Goal: Information Seeking & Learning: Learn about a topic

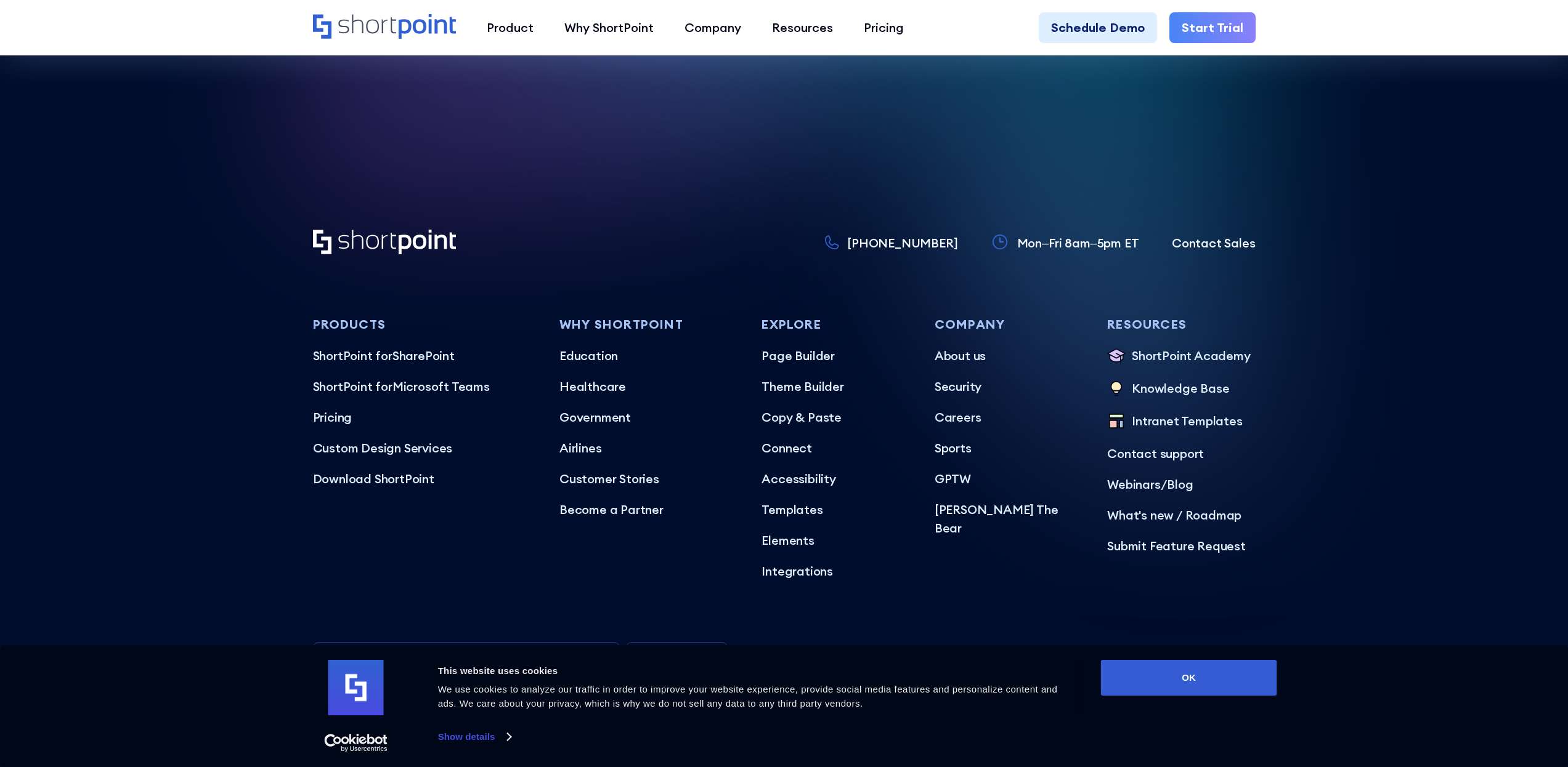
scroll to position [7601, 0]
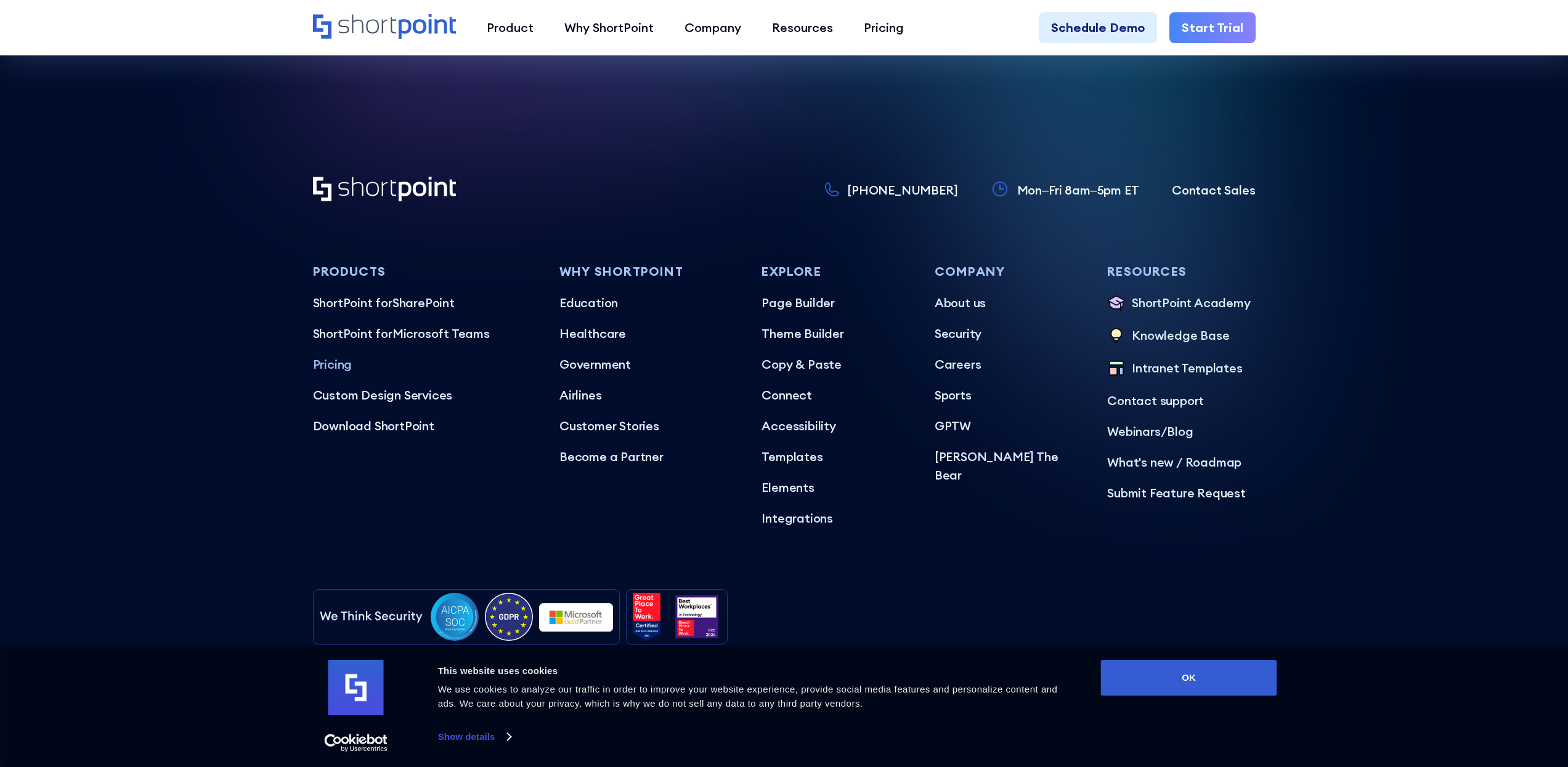
click at [324, 356] on p "Pricing" at bounding box center [424, 365] width 223 height 19
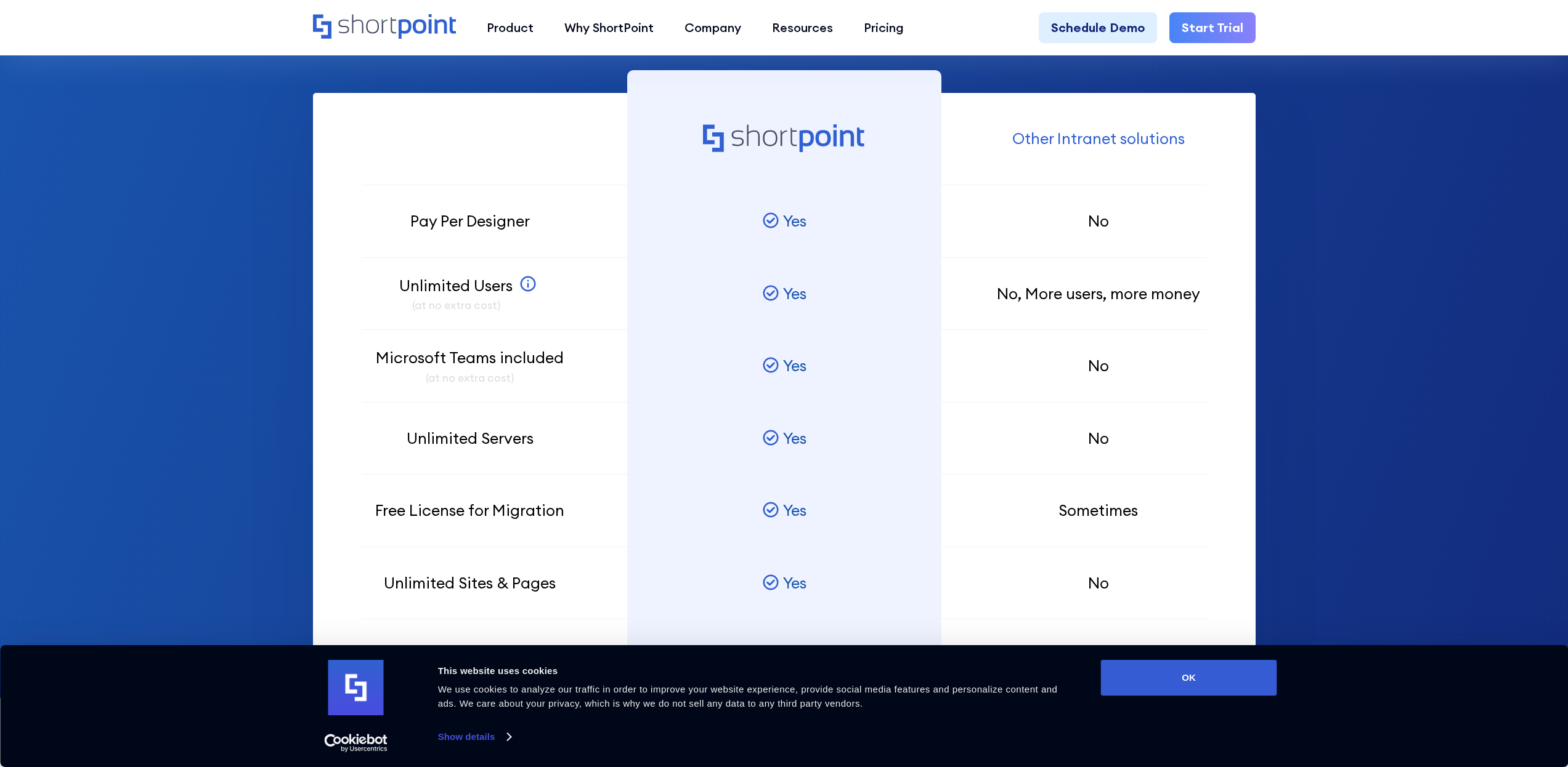
scroll to position [1348, 0]
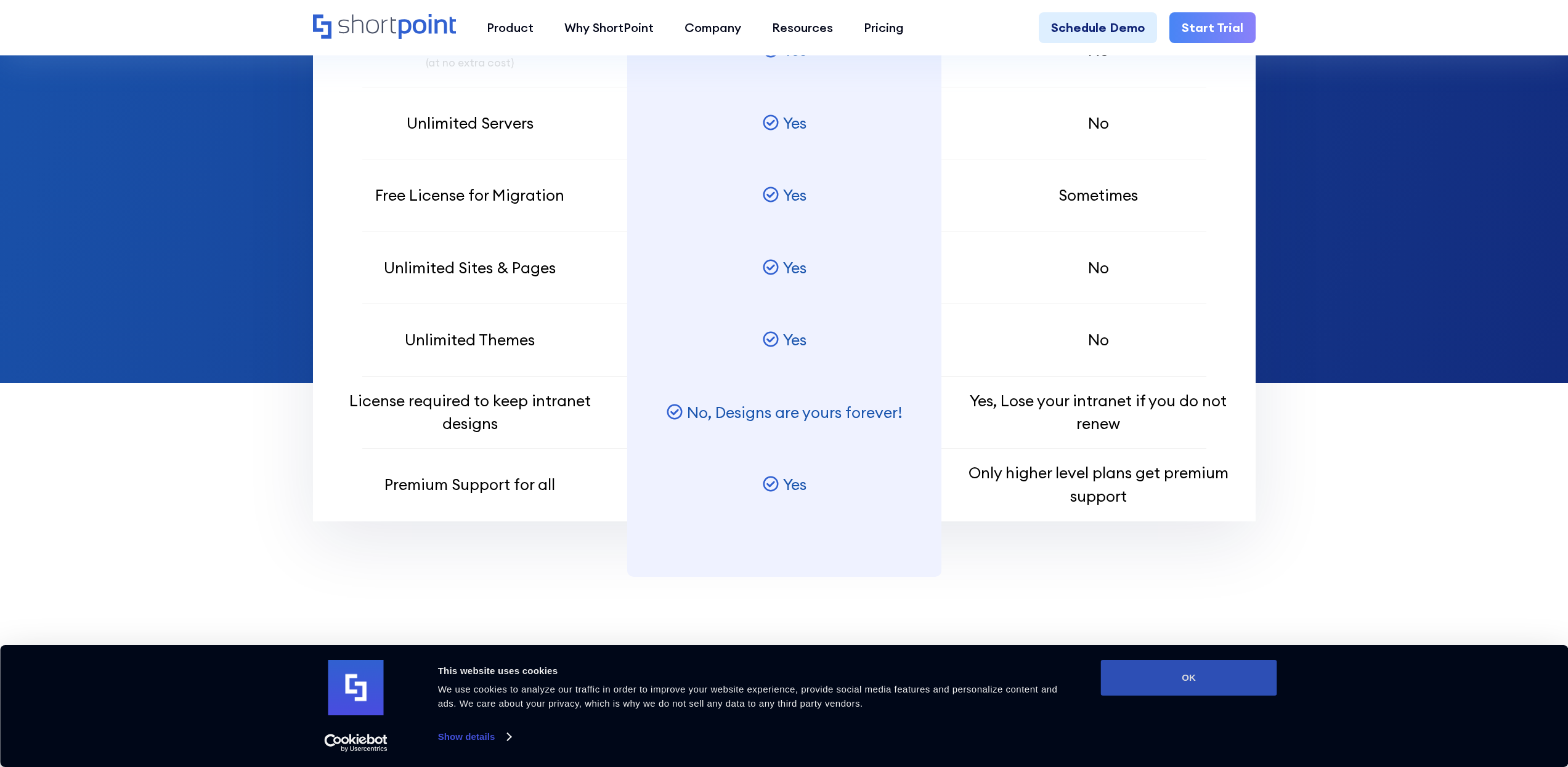
click at [1253, 678] on button "OK" at bounding box center [1188, 678] width 176 height 36
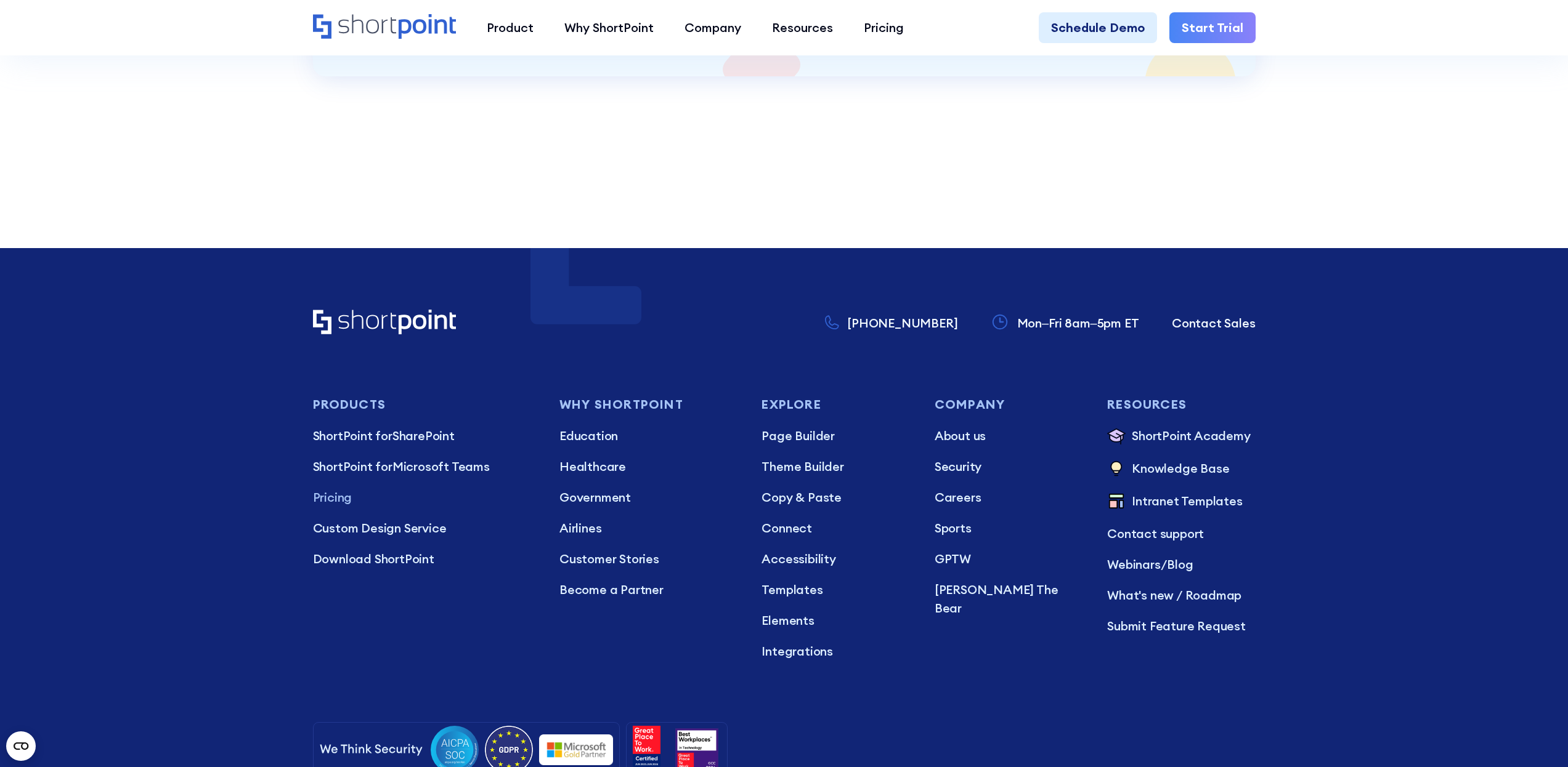
scroll to position [3571, 0]
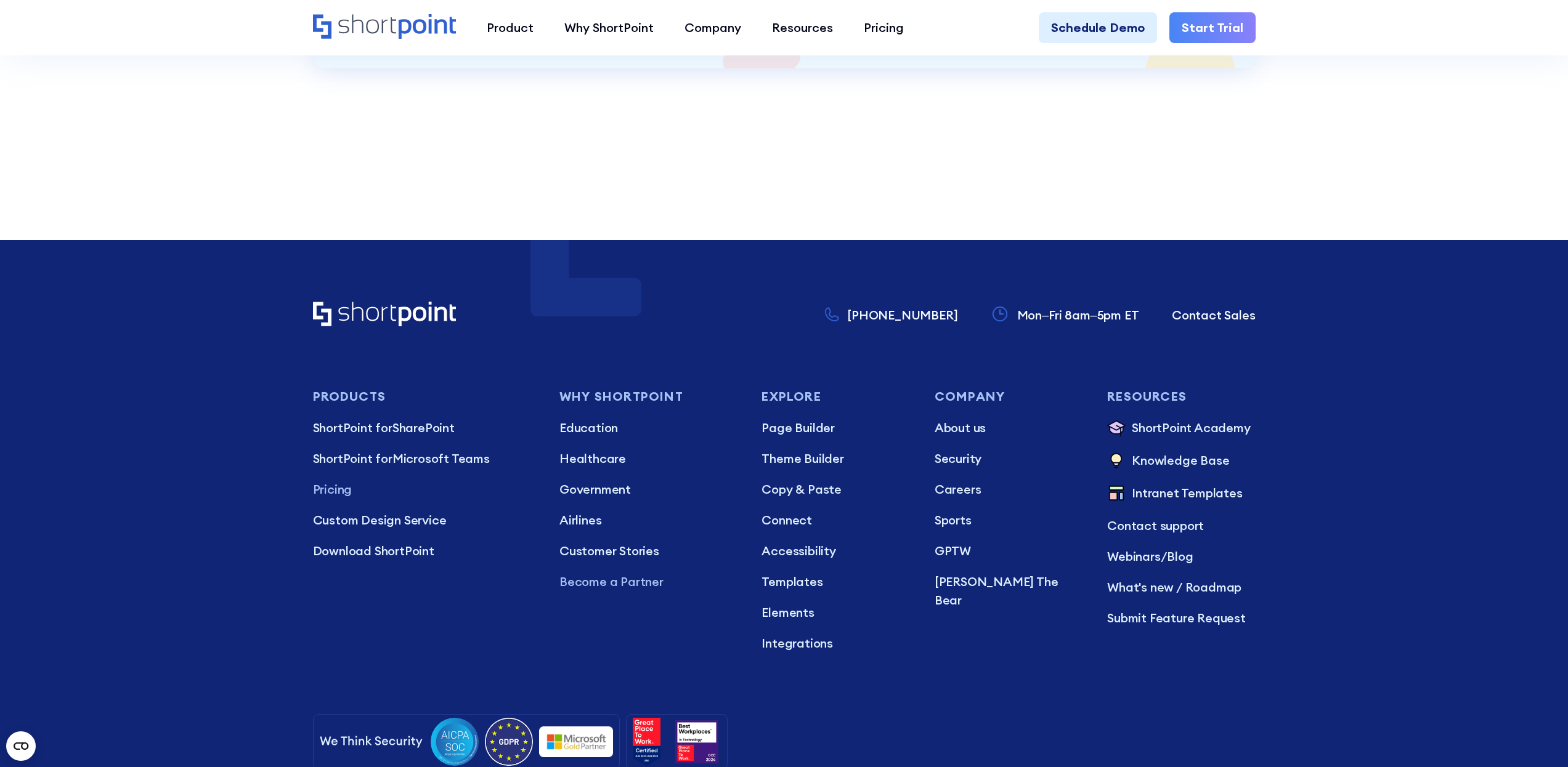
click at [621, 572] on p "Become a Partner" at bounding box center [647, 582] width 177 height 19
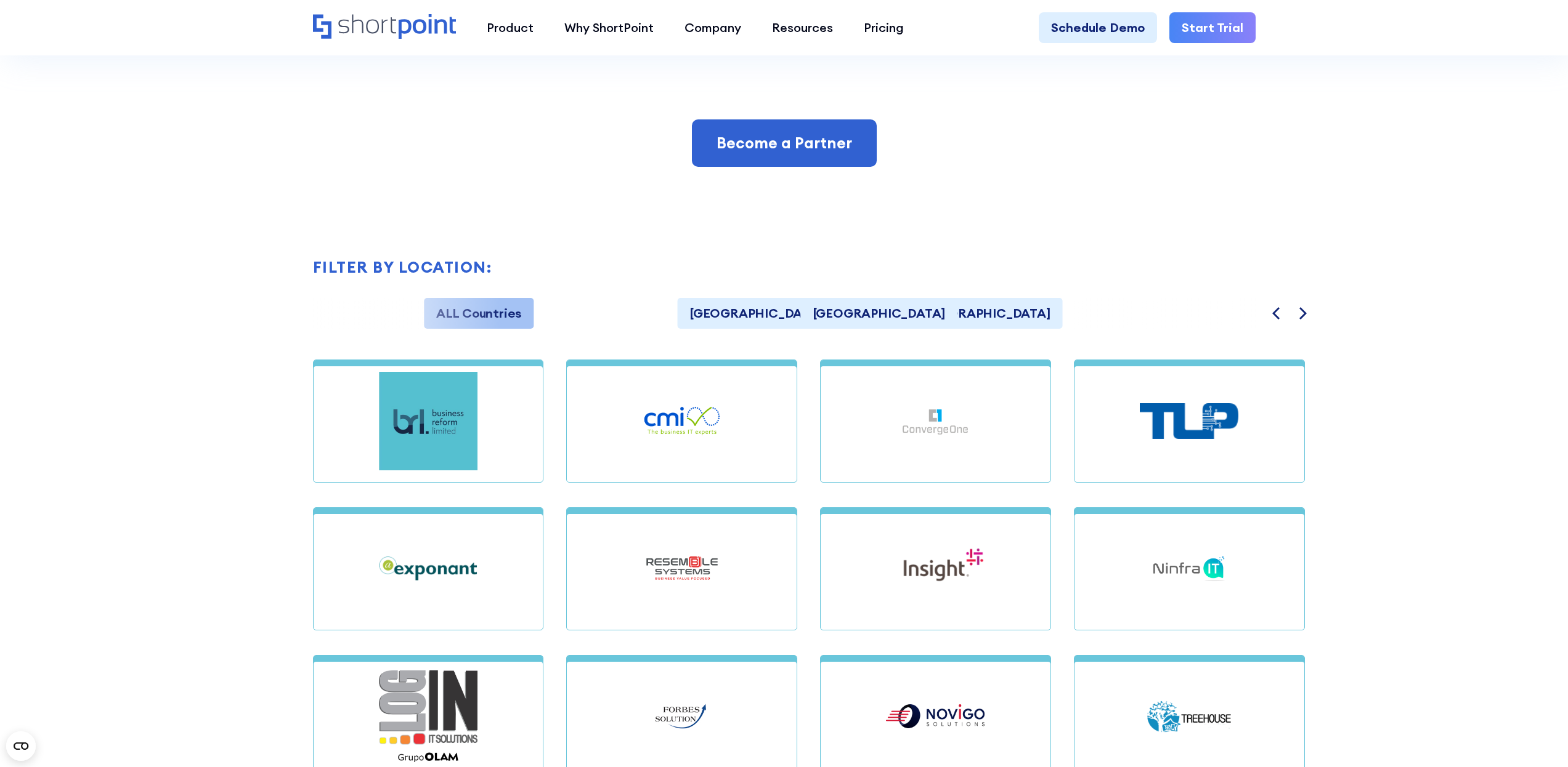
scroll to position [1127, 0]
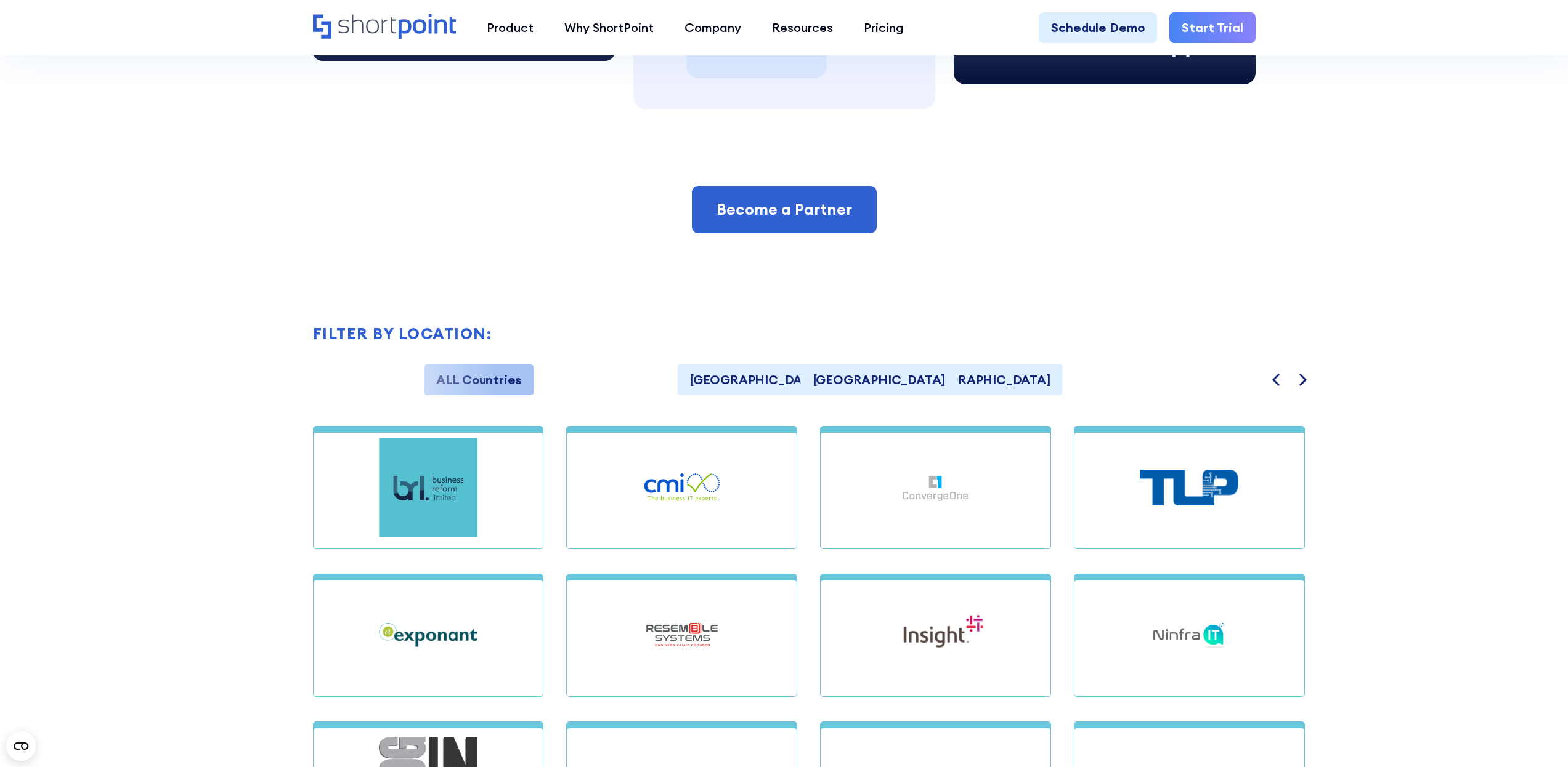
click at [1299, 387] on button "Next" at bounding box center [1301, 380] width 30 height 33
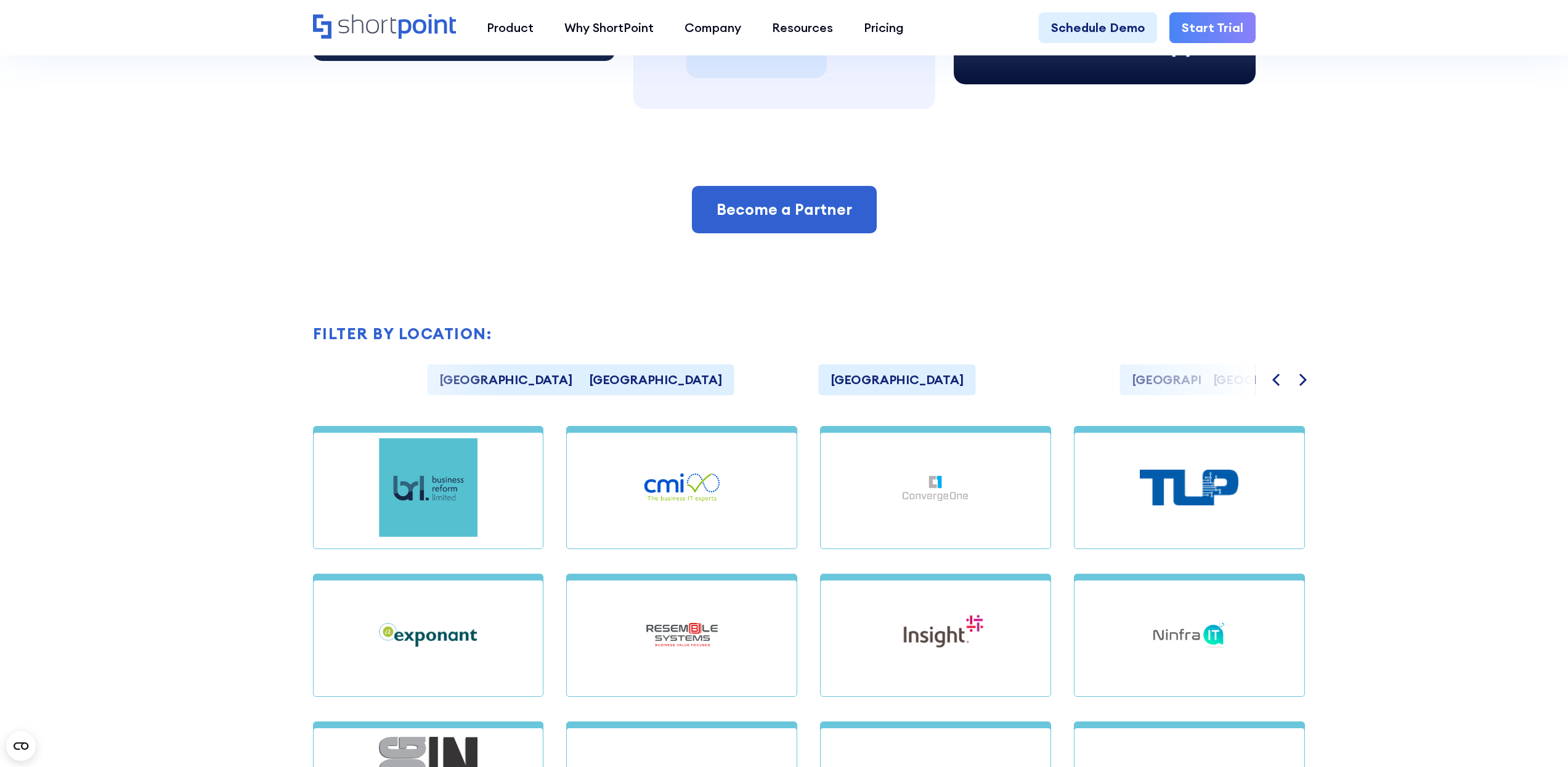
click at [1299, 387] on button "Next" at bounding box center [1301, 380] width 30 height 33
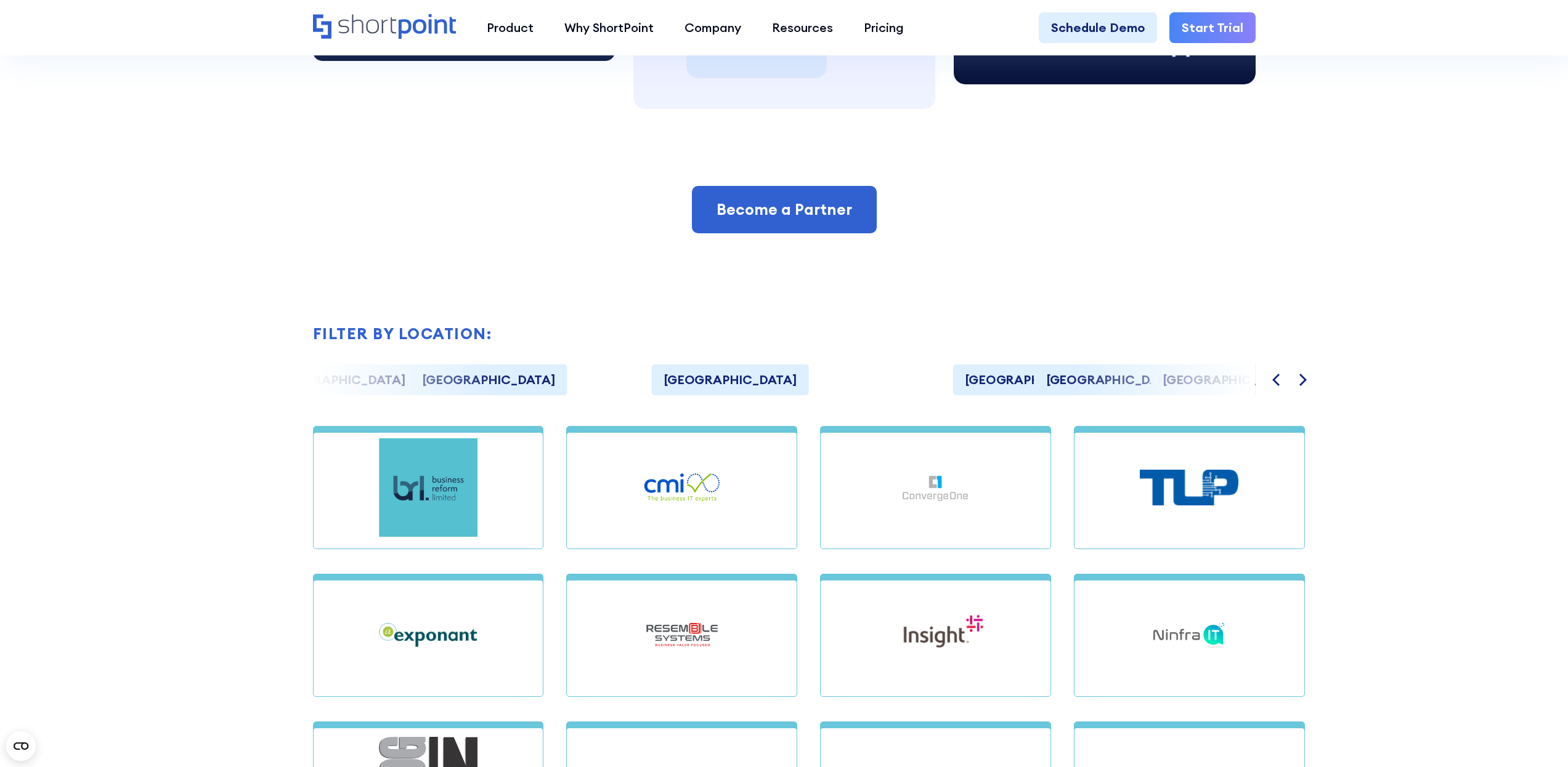
click at [1299, 387] on button "Next" at bounding box center [1301, 380] width 30 height 33
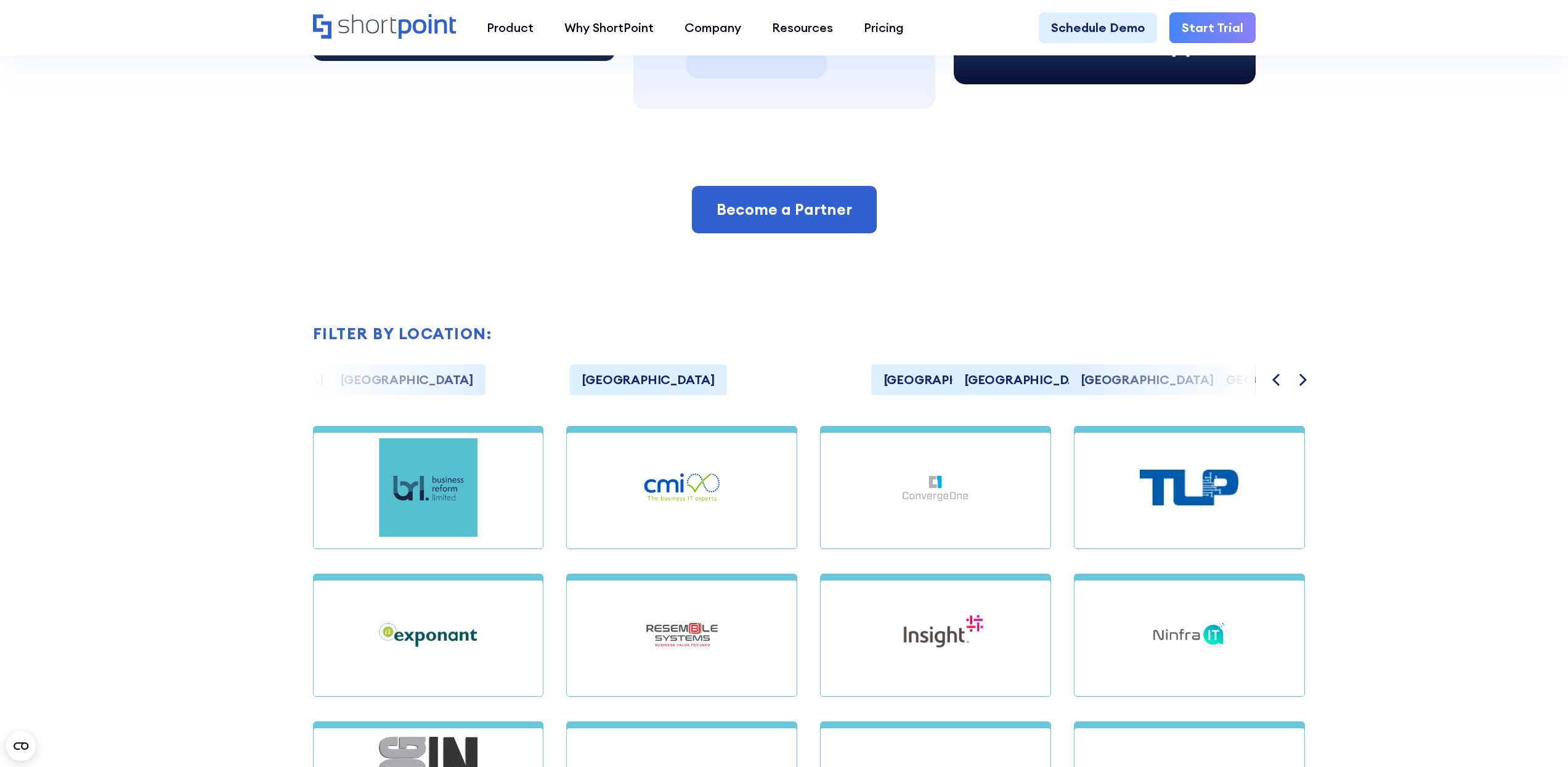
click at [1299, 387] on button "Next" at bounding box center [1301, 380] width 30 height 33
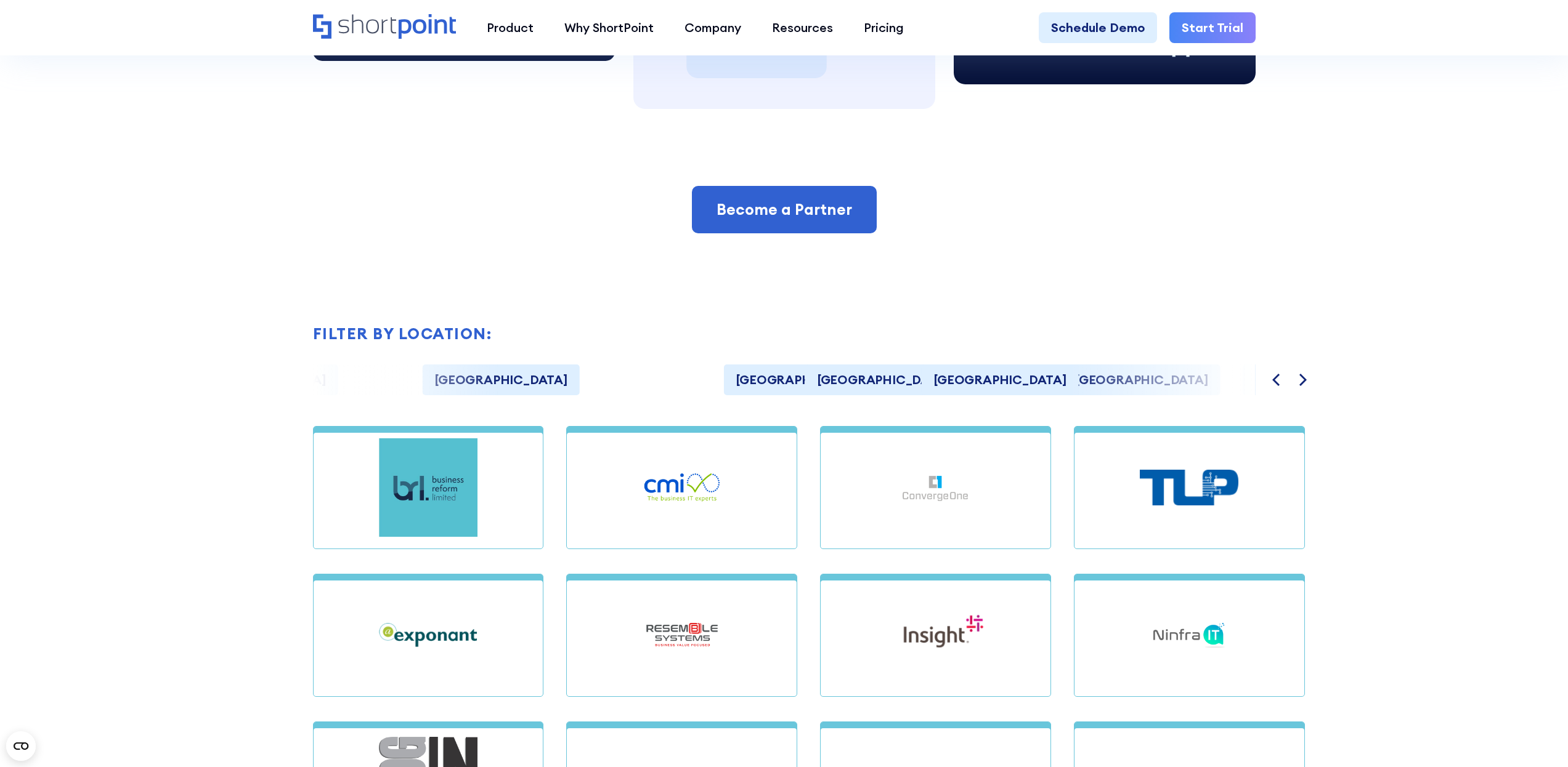
click at [1299, 387] on button "Next" at bounding box center [1301, 380] width 30 height 33
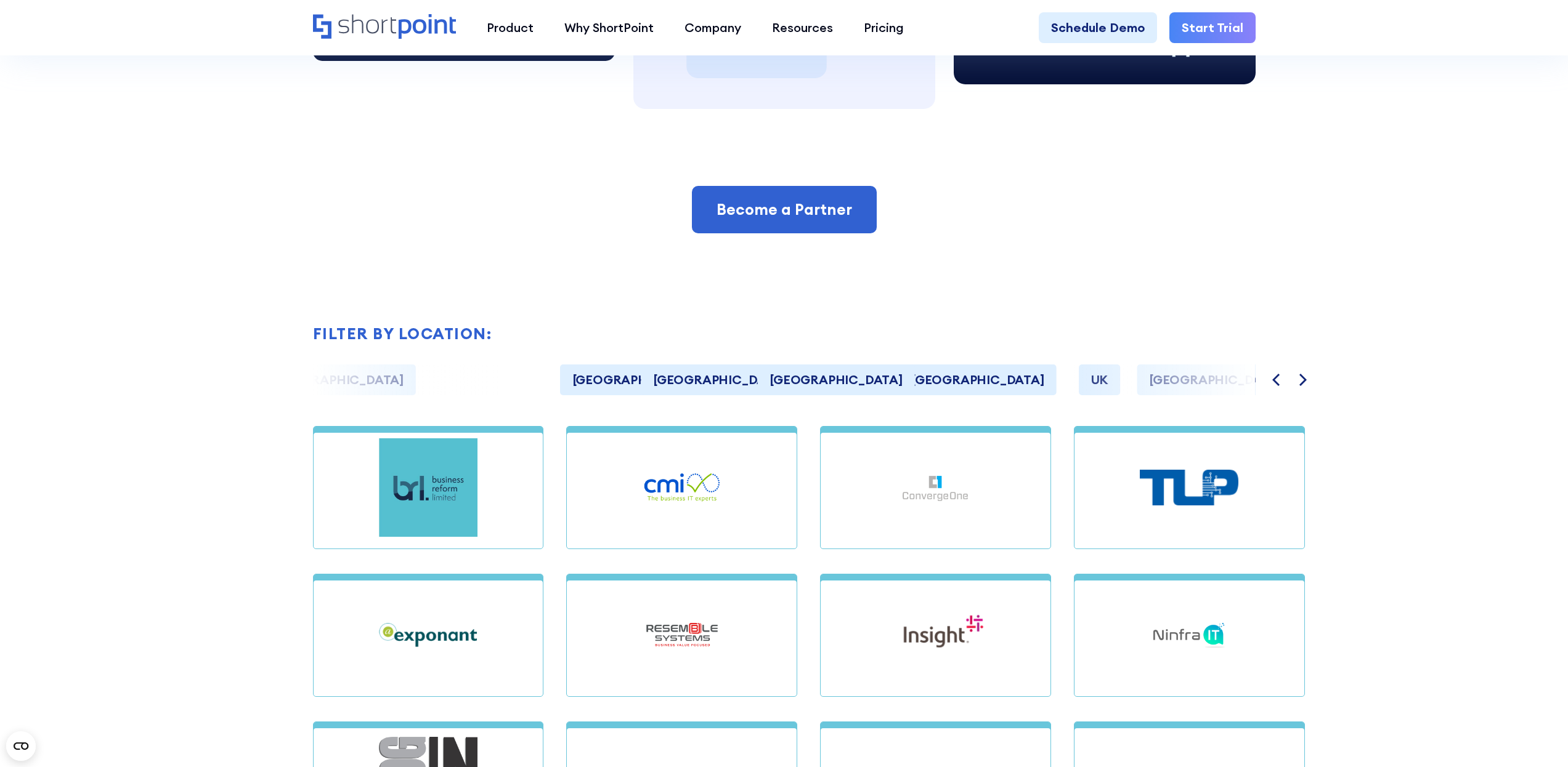
click at [1299, 387] on button "Next" at bounding box center [1301, 380] width 30 height 33
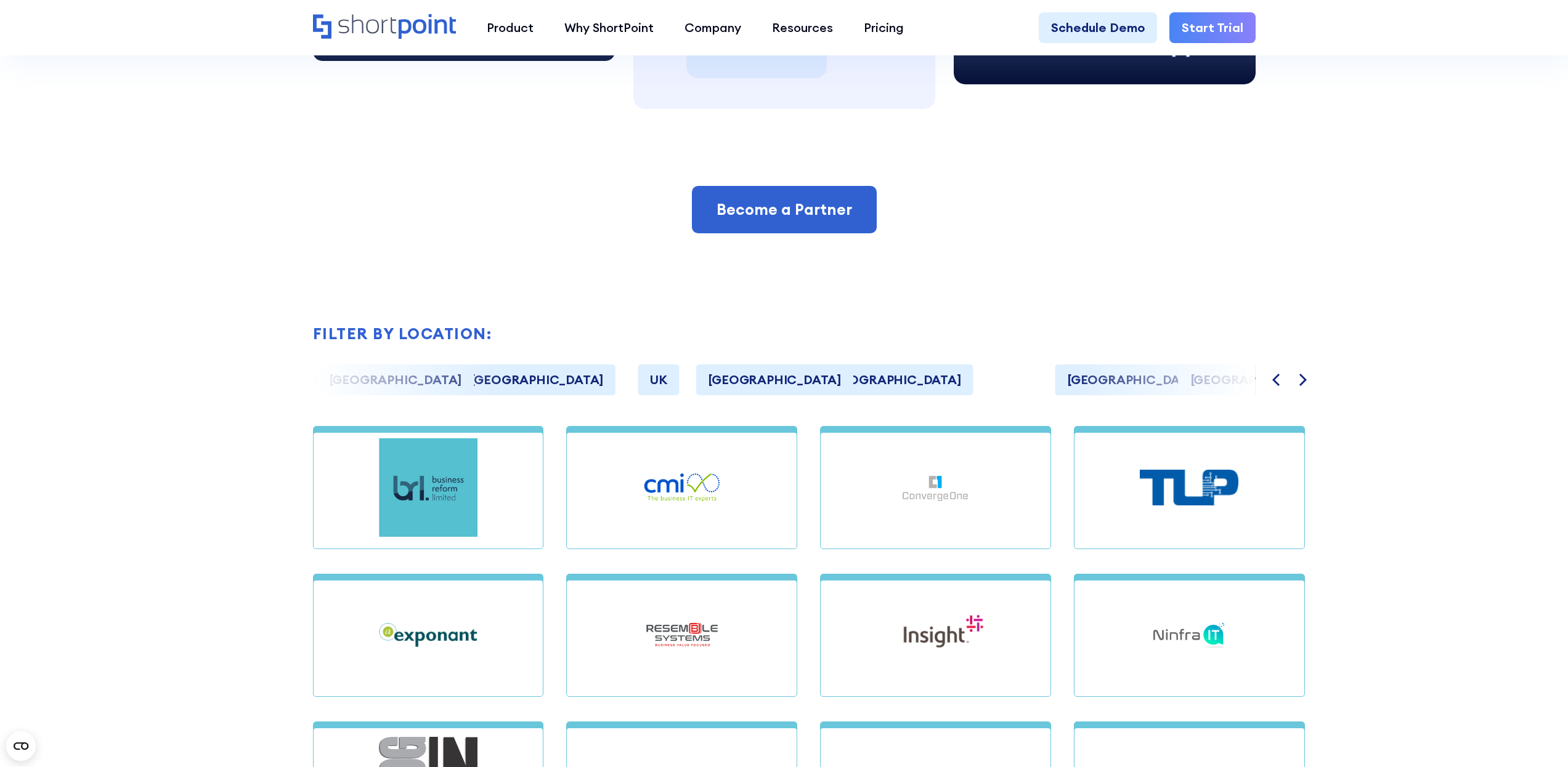
click at [1299, 387] on button "Next" at bounding box center [1301, 380] width 30 height 33
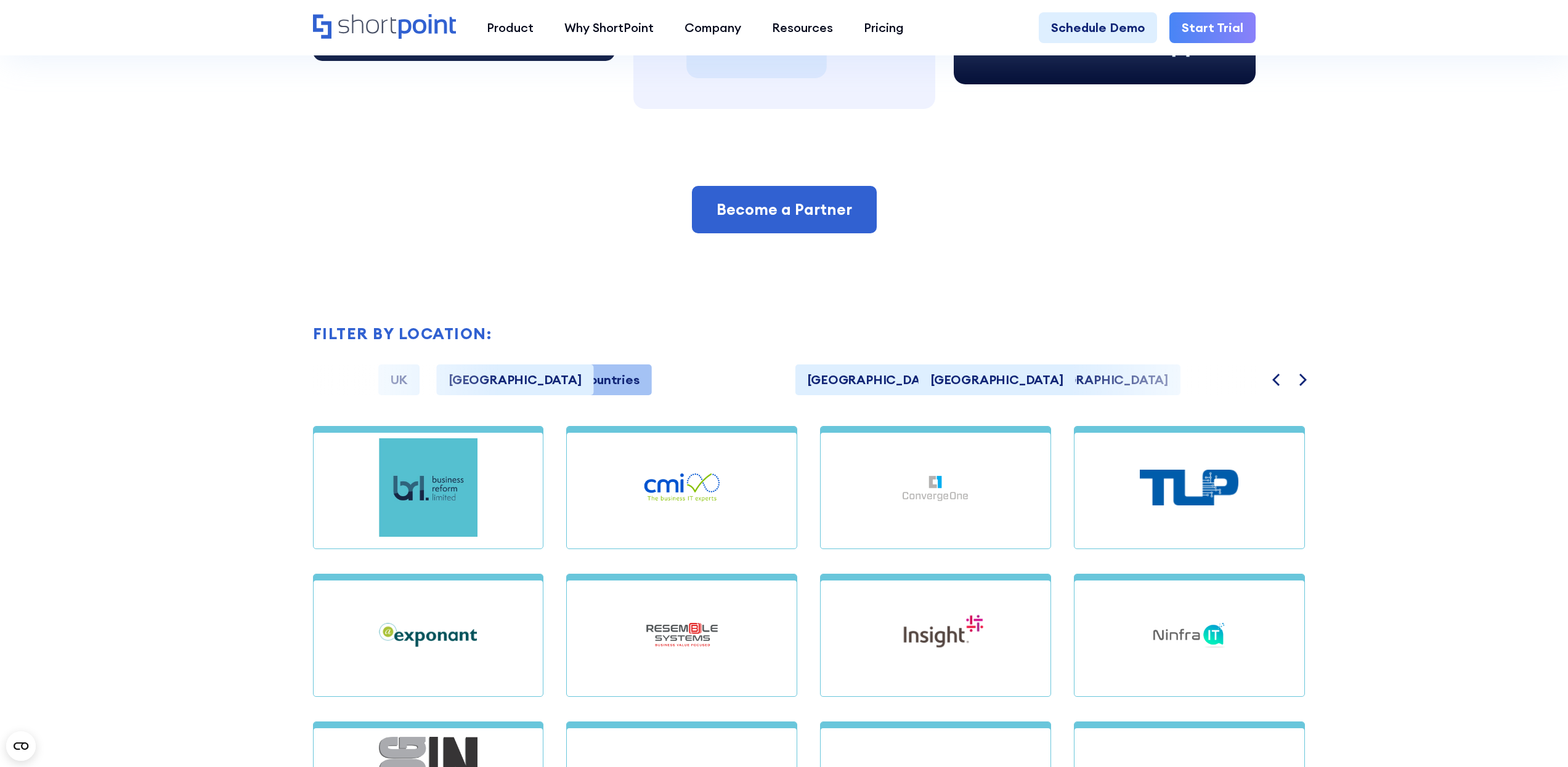
click at [1299, 387] on button "Next" at bounding box center [1301, 380] width 30 height 33
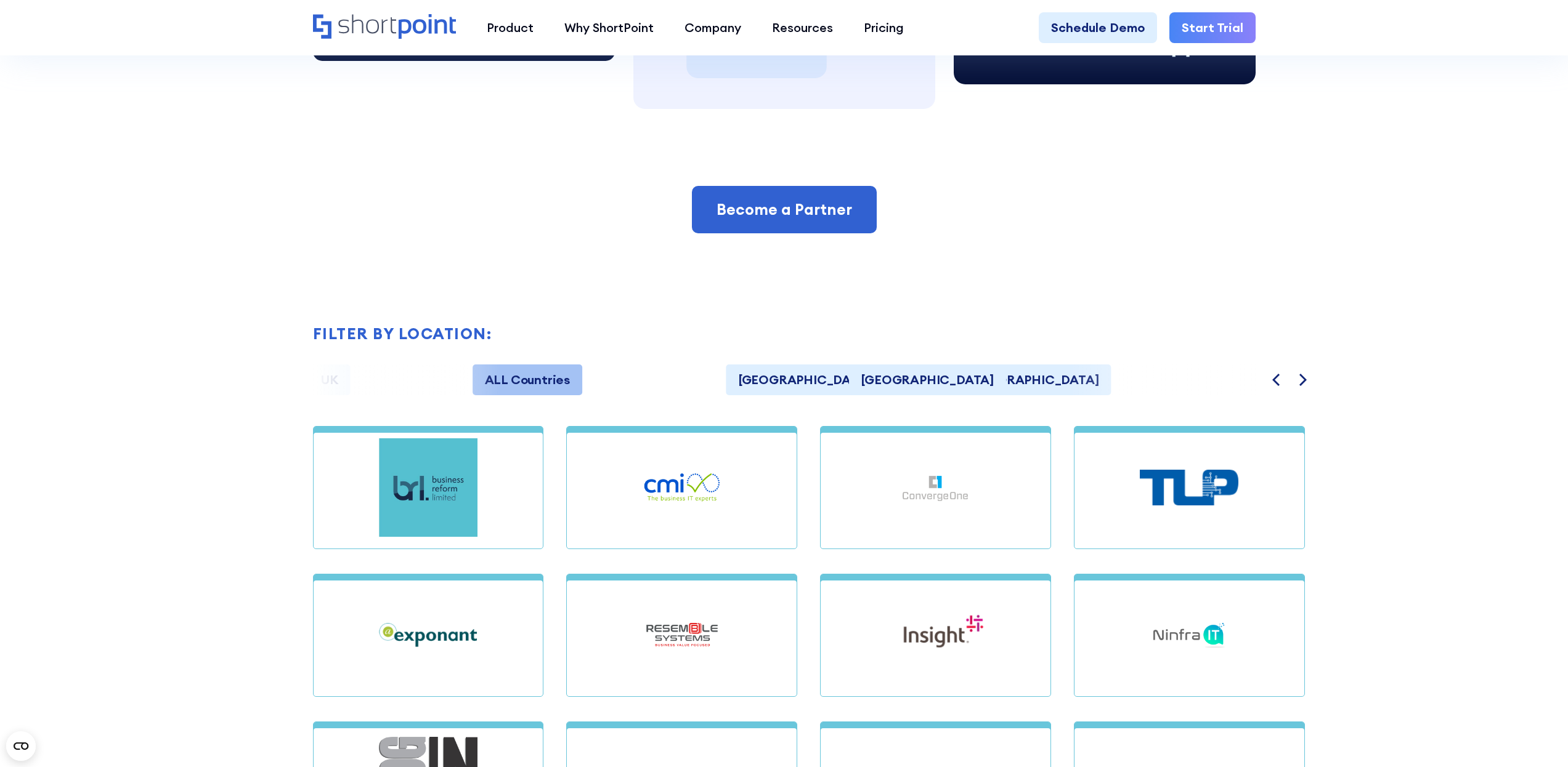
click at [1299, 387] on button "Next" at bounding box center [1301, 380] width 30 height 33
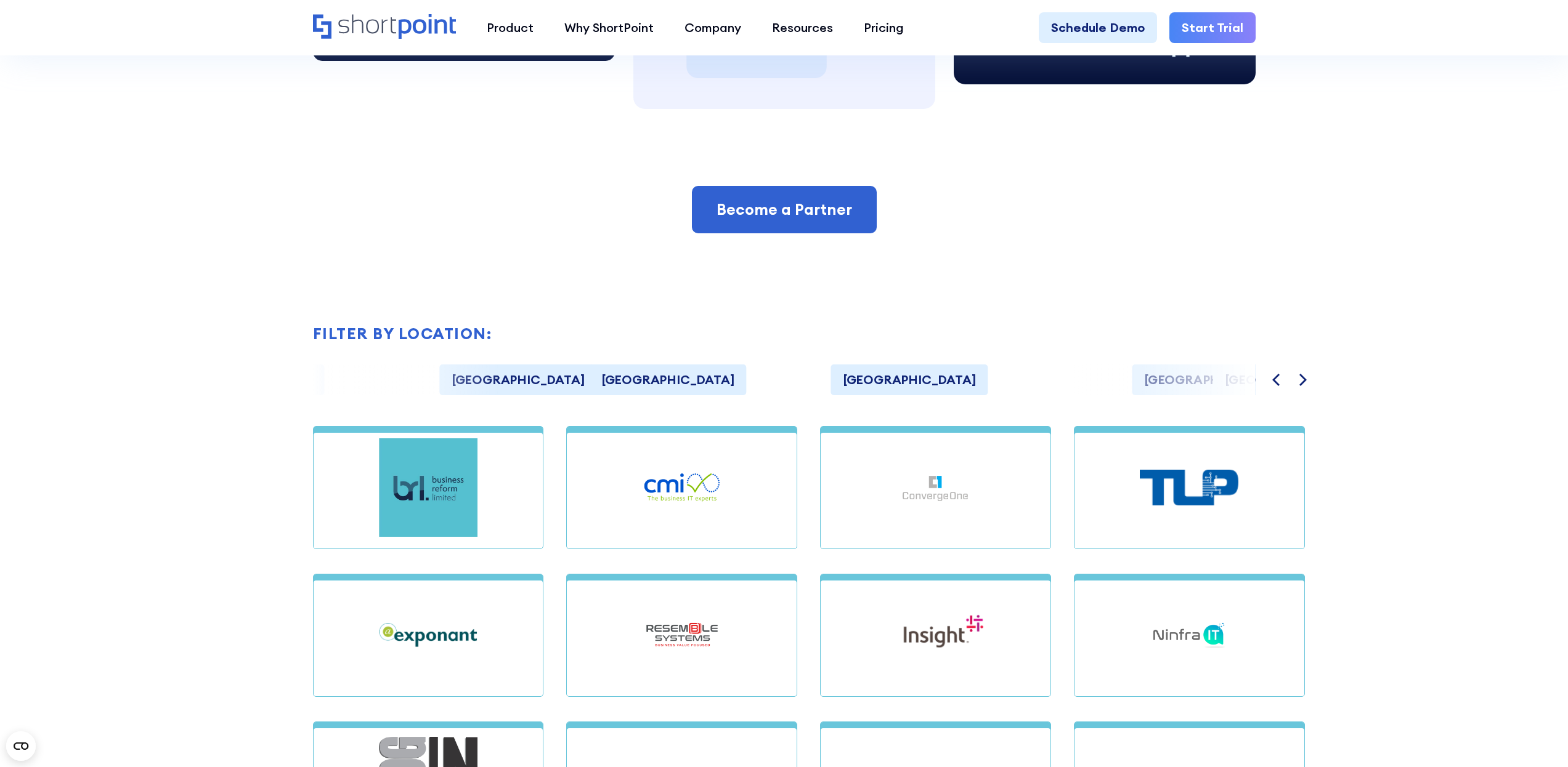
click at [1299, 387] on button "Next" at bounding box center [1301, 380] width 30 height 33
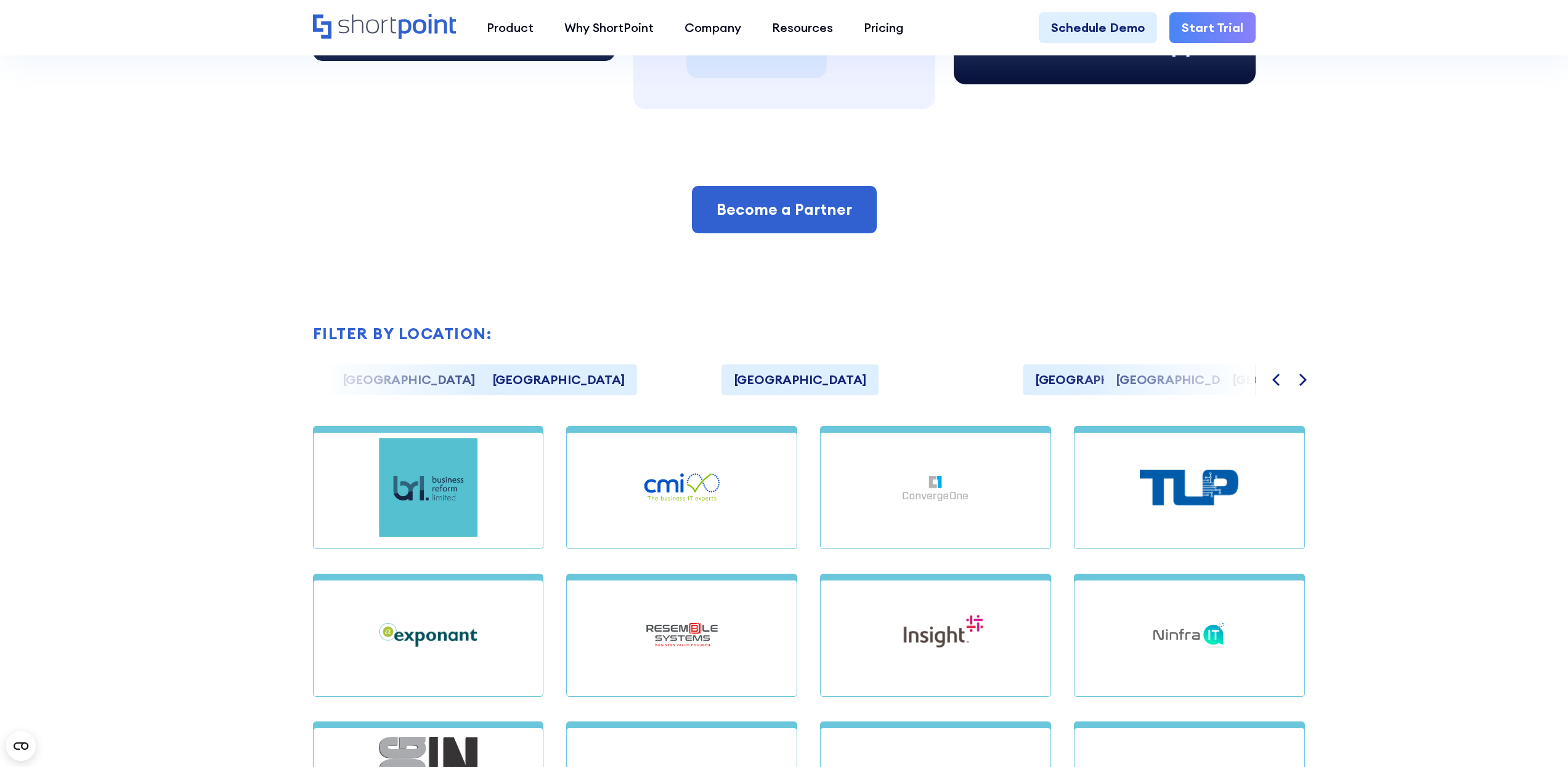
click at [1299, 387] on button "Next" at bounding box center [1301, 380] width 30 height 33
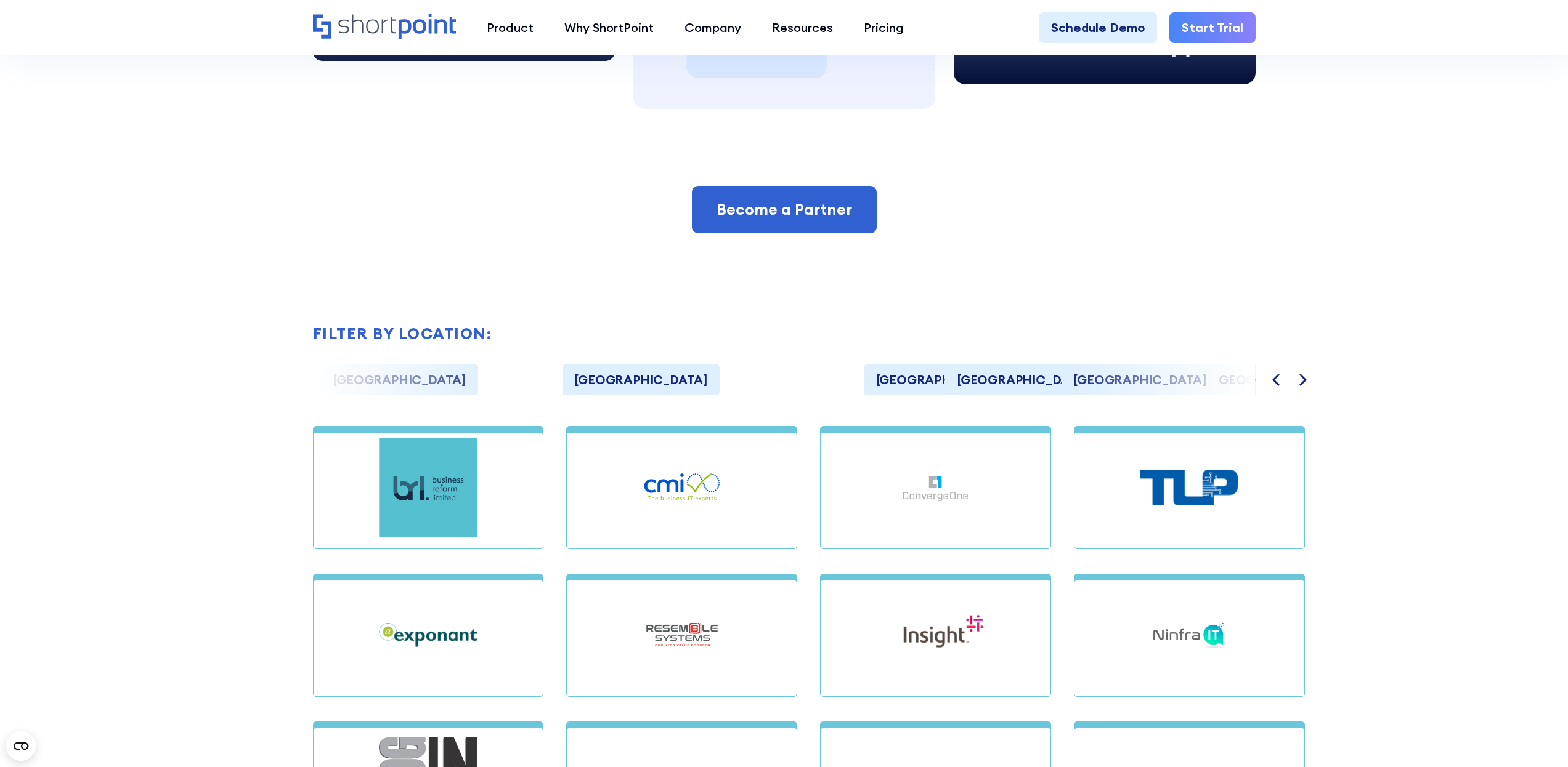
click at [1299, 387] on button "Next" at bounding box center [1301, 380] width 30 height 33
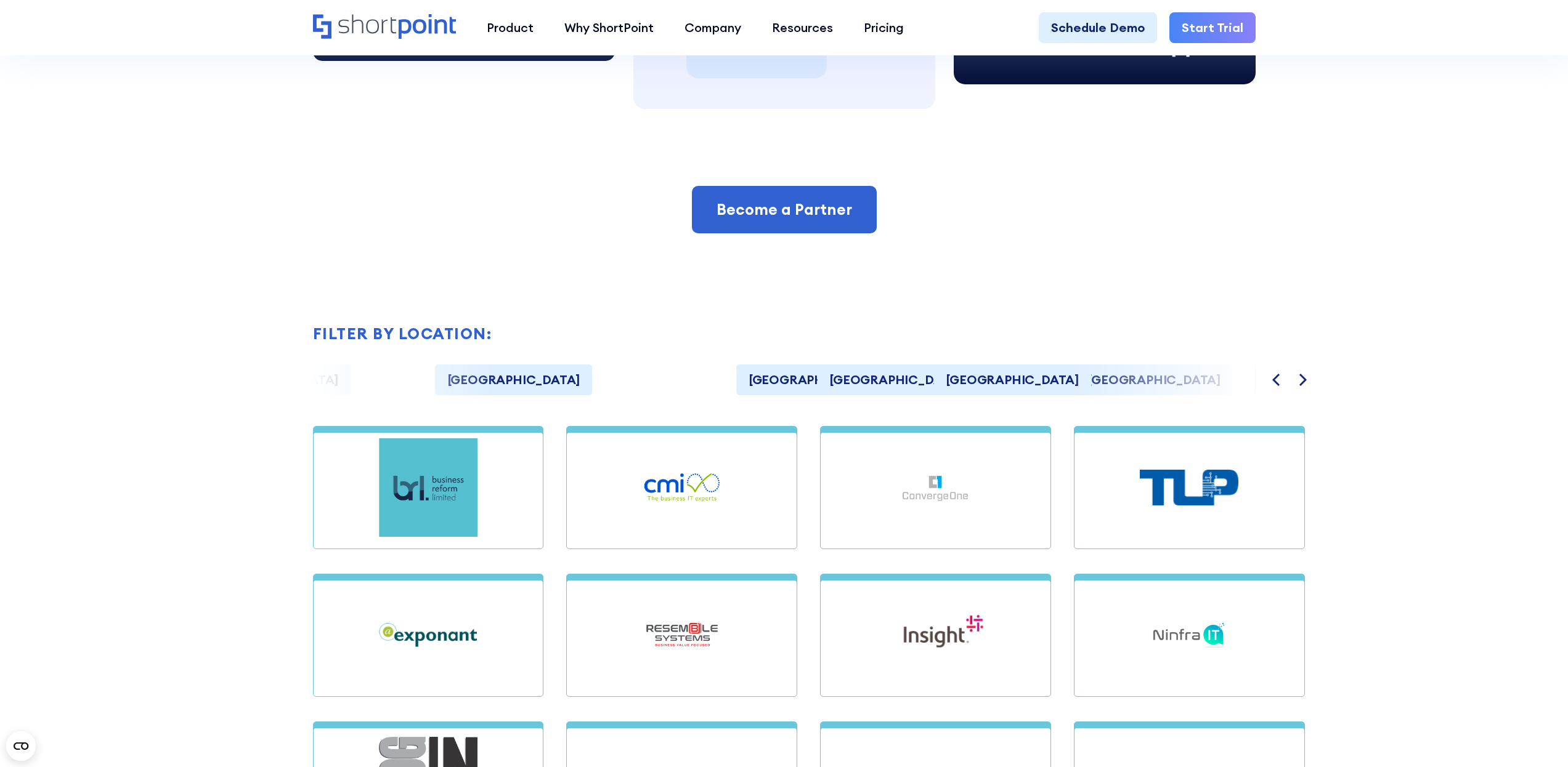
click at [1299, 387] on button "Next" at bounding box center [1301, 380] width 30 height 33
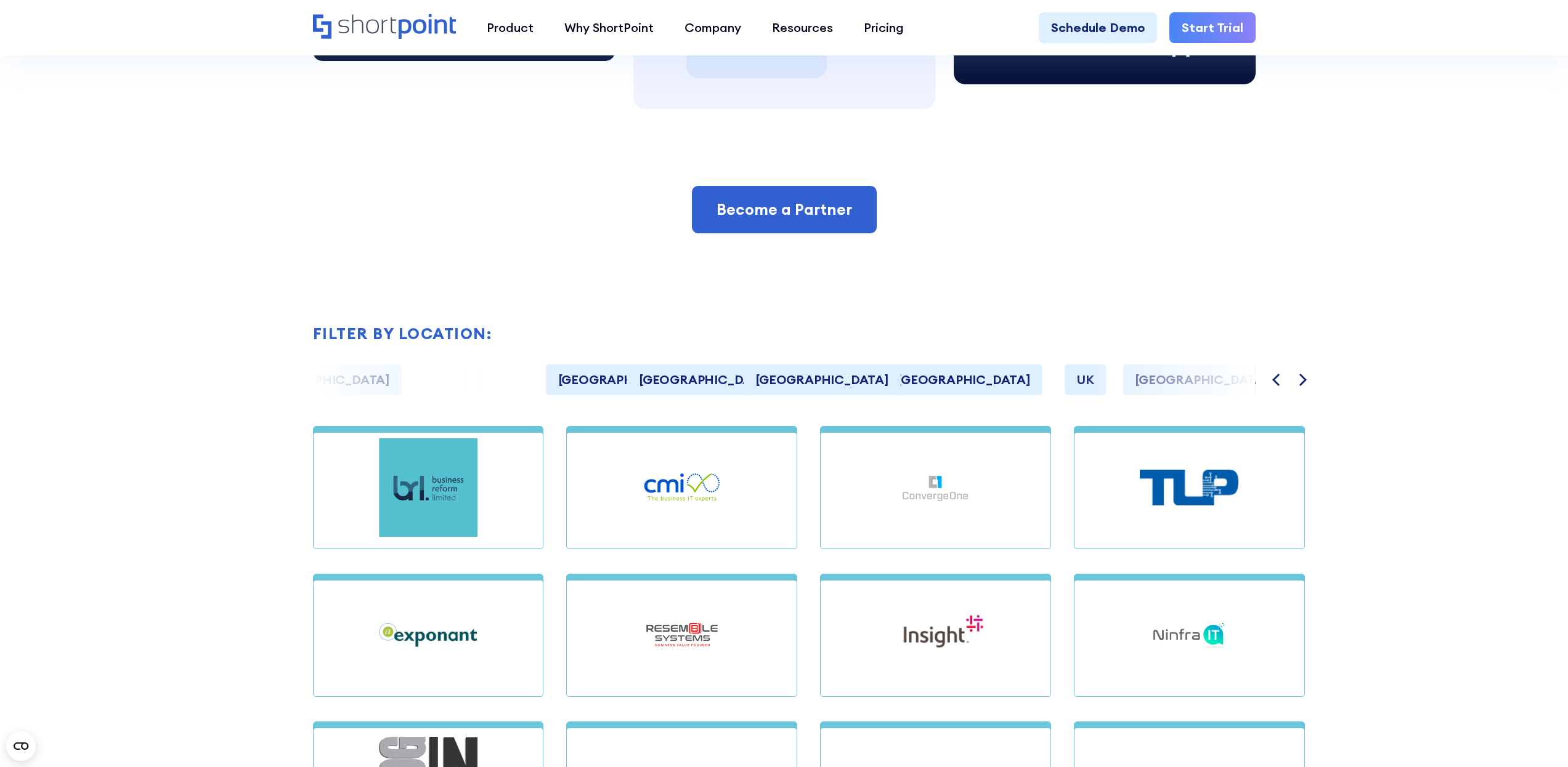
click at [1299, 387] on button "Next" at bounding box center [1301, 380] width 30 height 33
click at [1299, 376] on icon "Next" at bounding box center [1301, 379] width 13 height 13
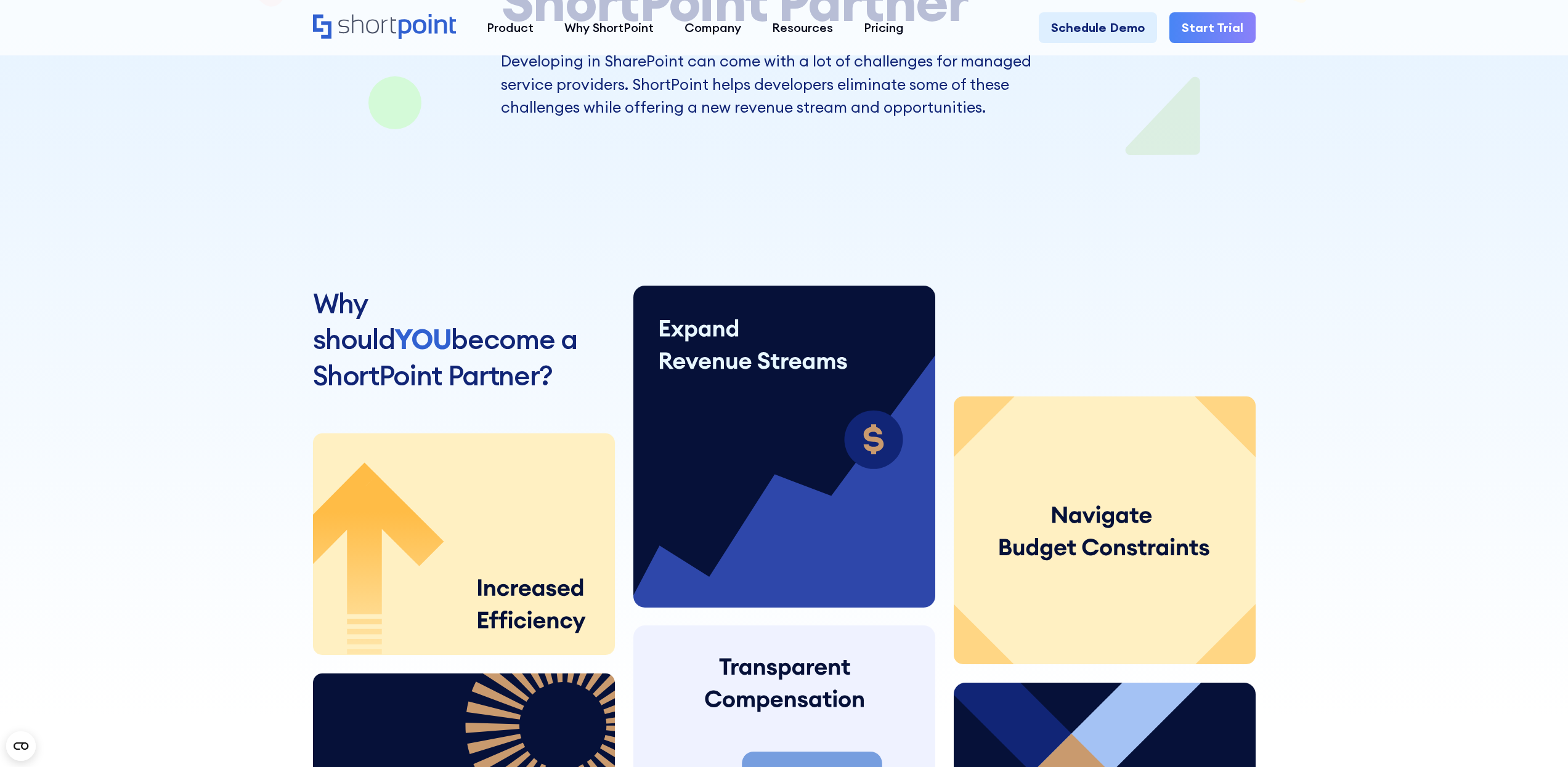
scroll to position [0, 0]
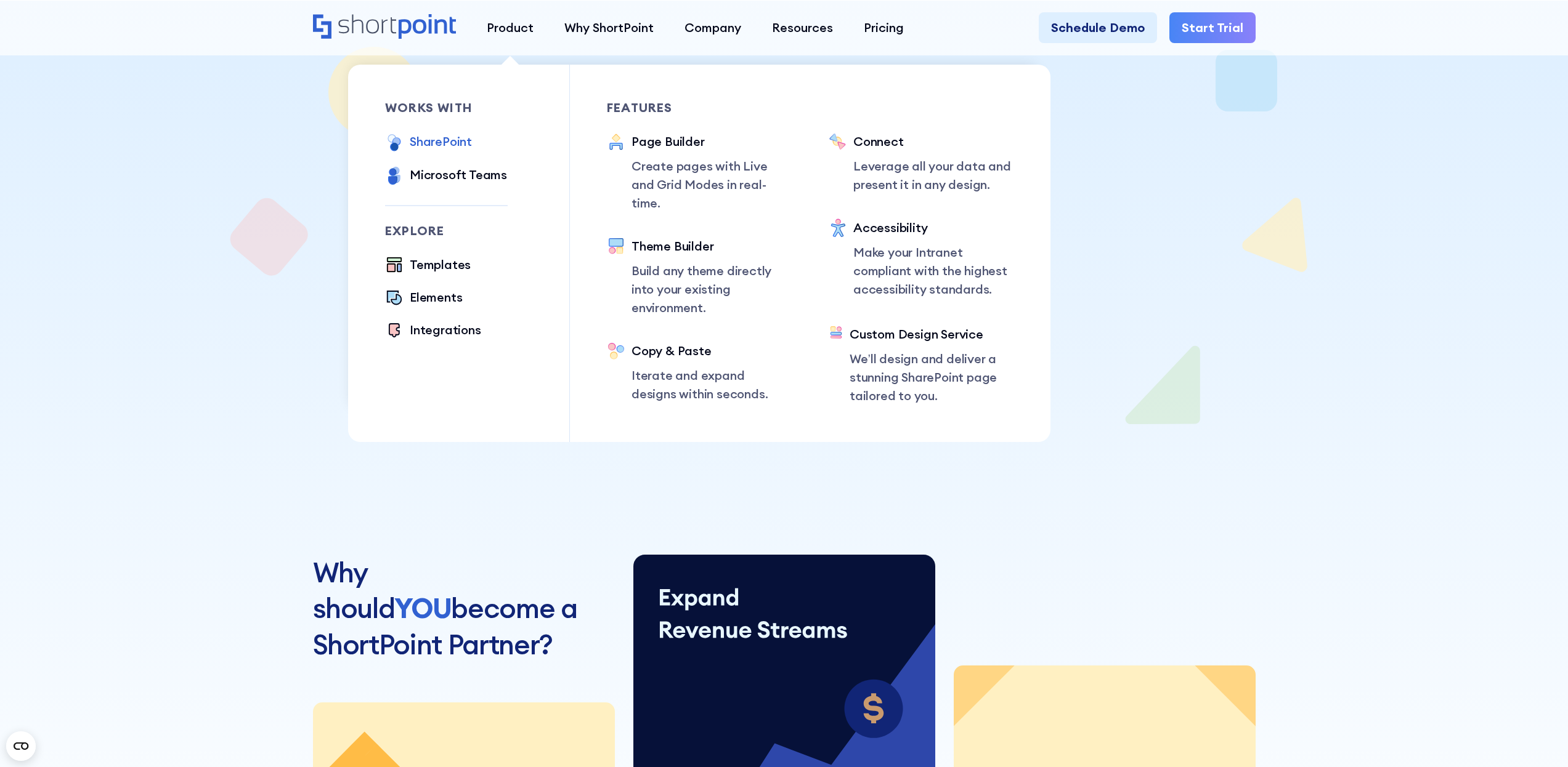
click at [451, 141] on div "SharePoint" at bounding box center [440, 141] width 62 height 19
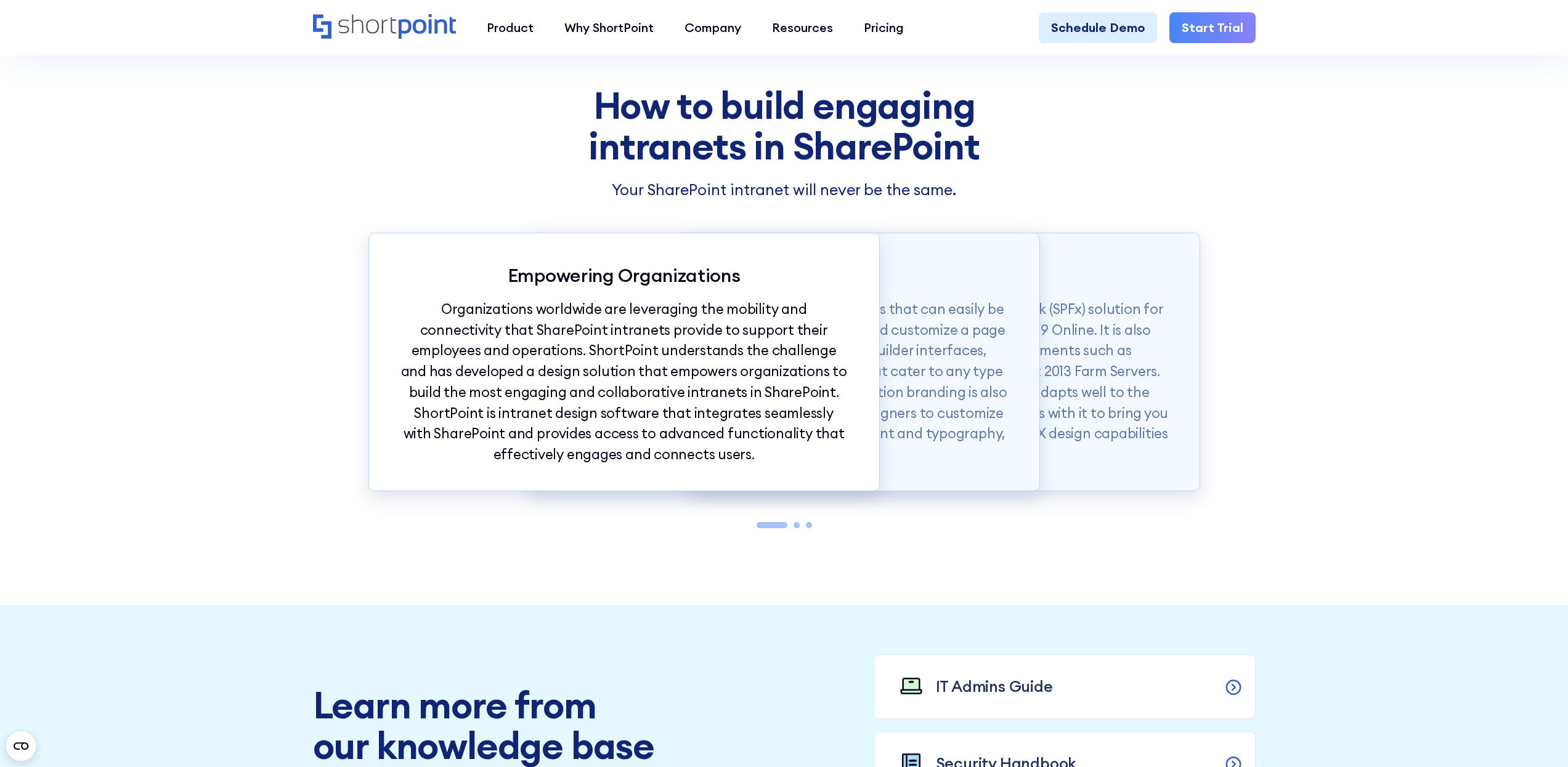
scroll to position [1444, 0]
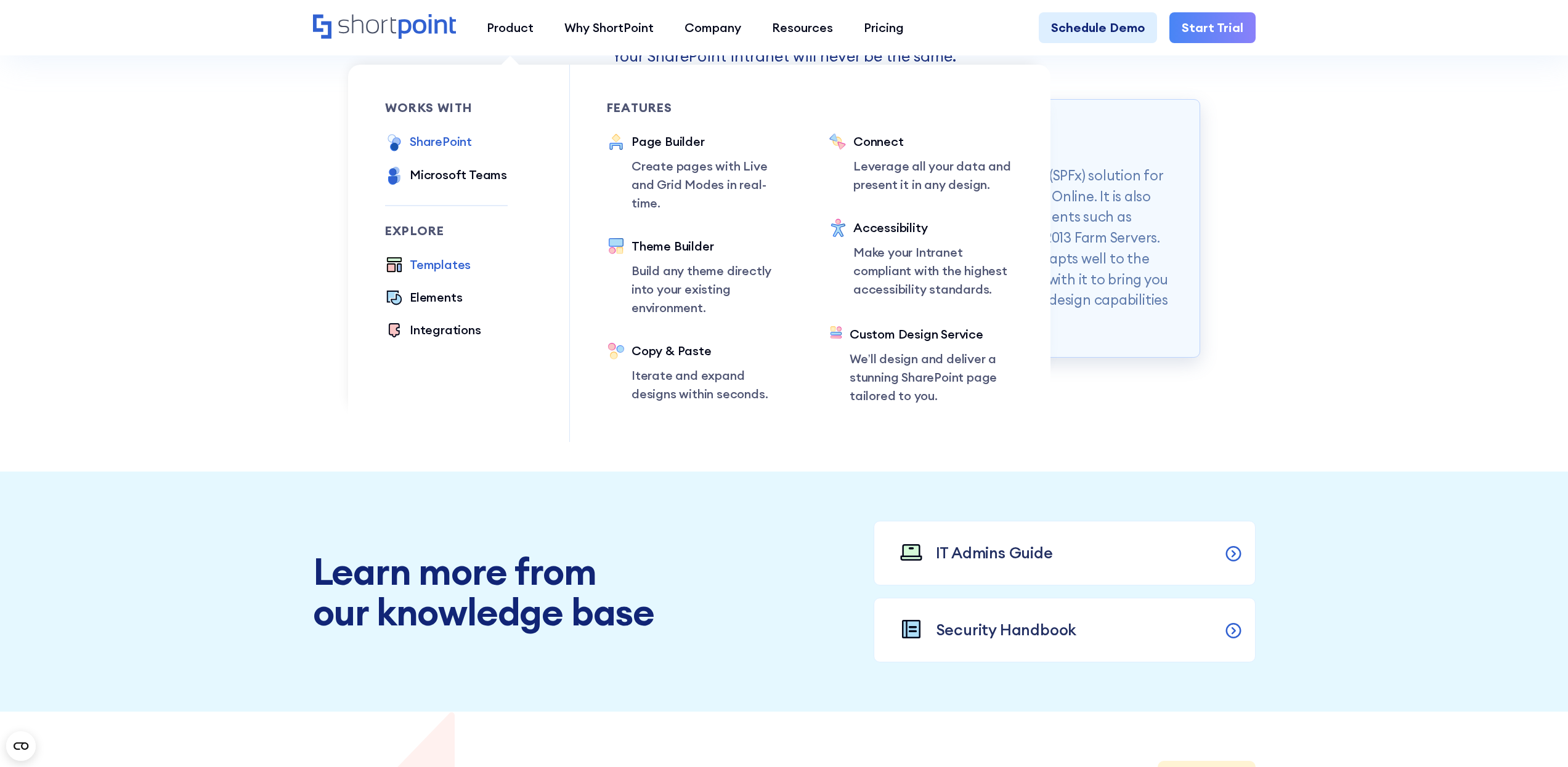
click at [435, 268] on div "Templates" at bounding box center [440, 265] width 61 height 19
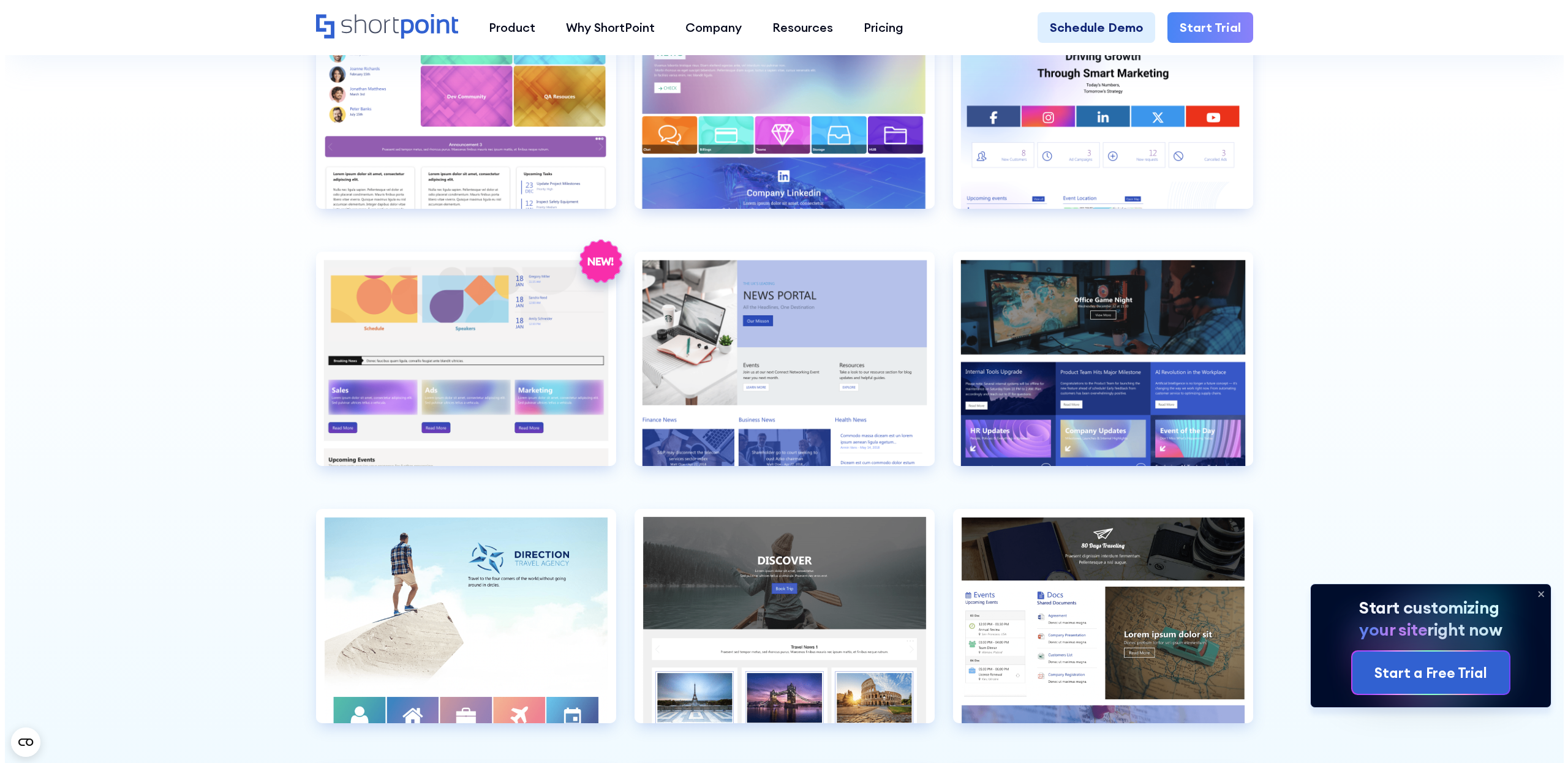
scroll to position [3540, 0]
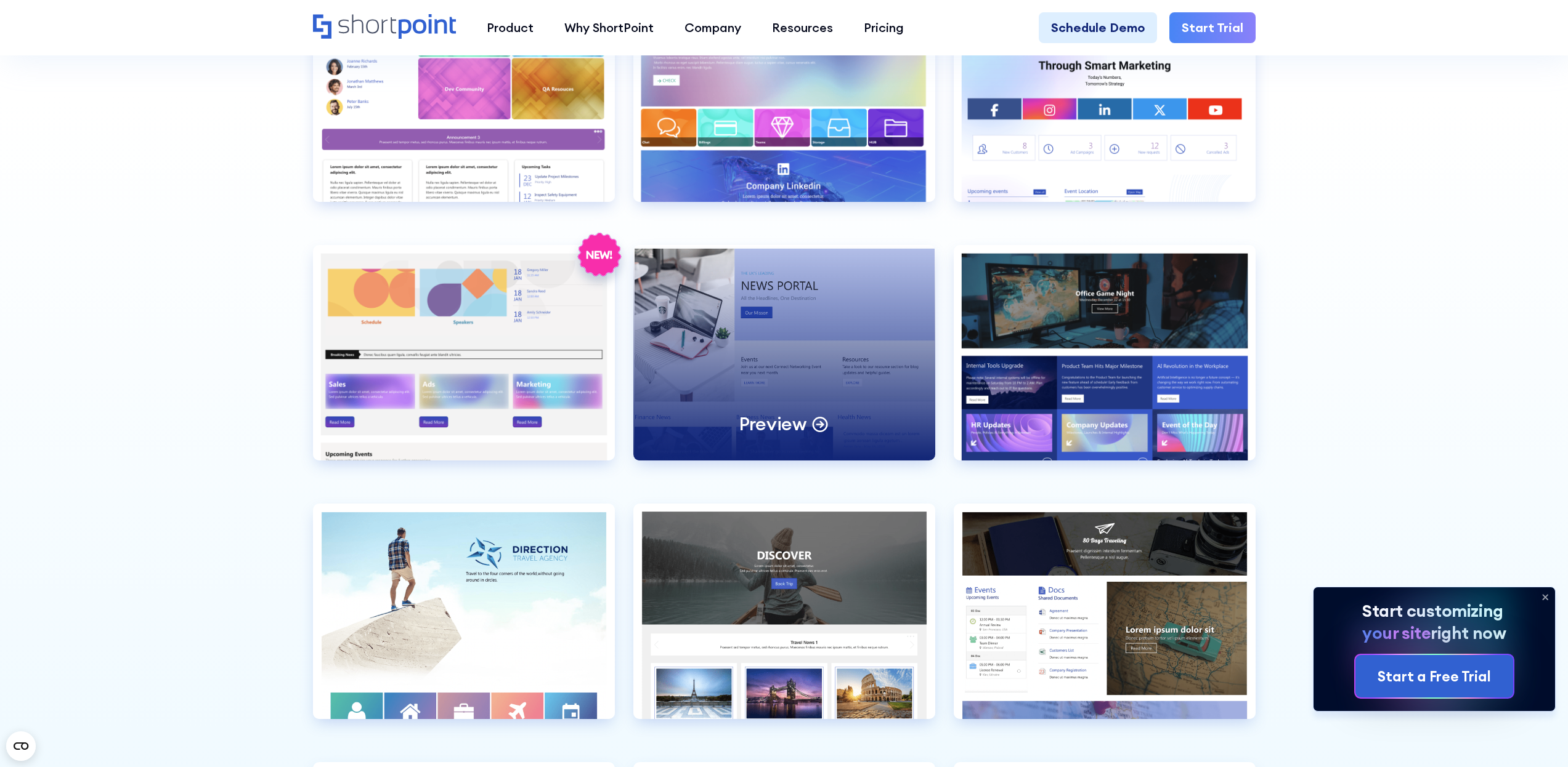
click at [832, 320] on div "Preview" at bounding box center [784, 352] width 302 height 216
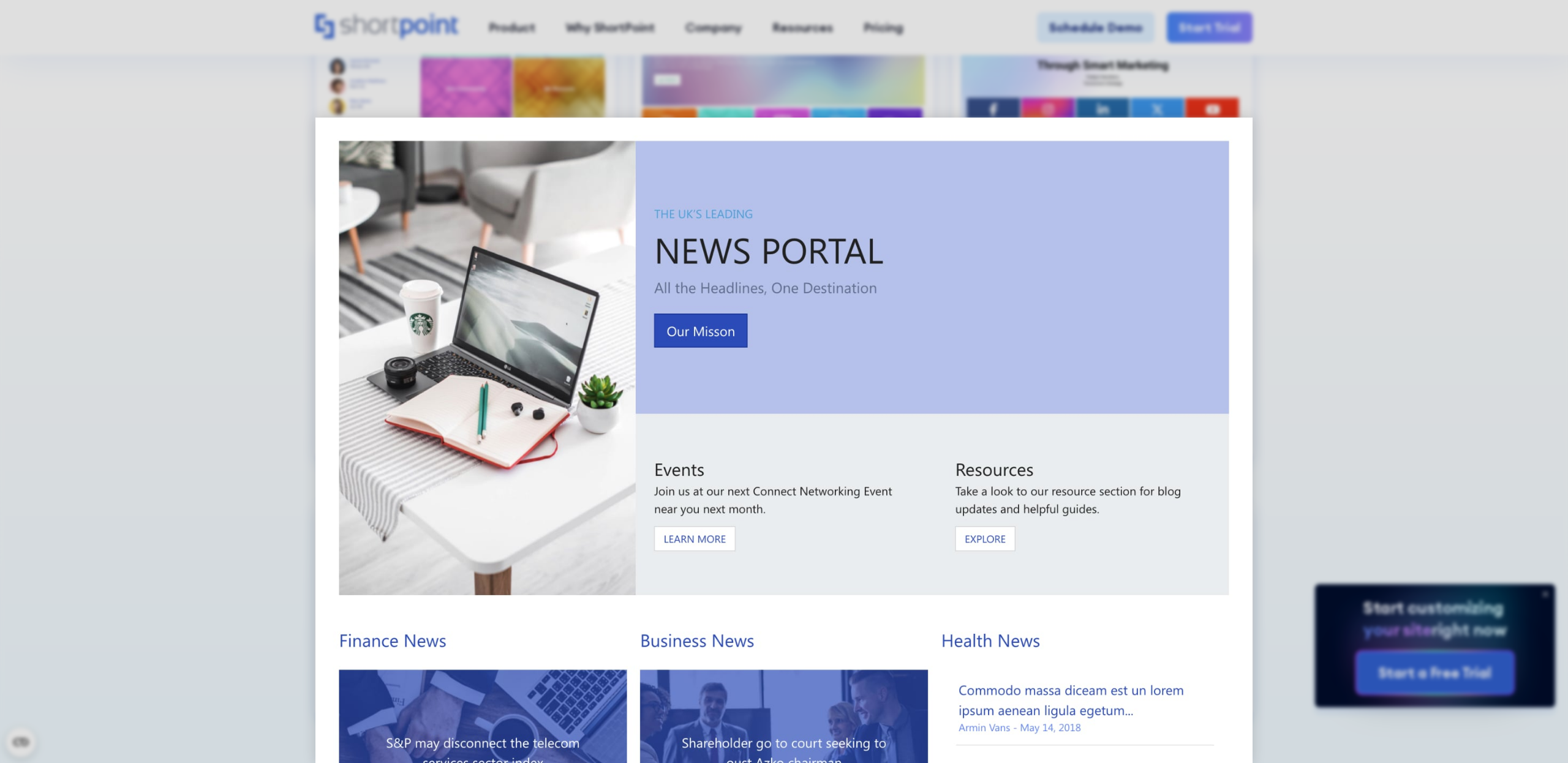
scroll to position [242, 0]
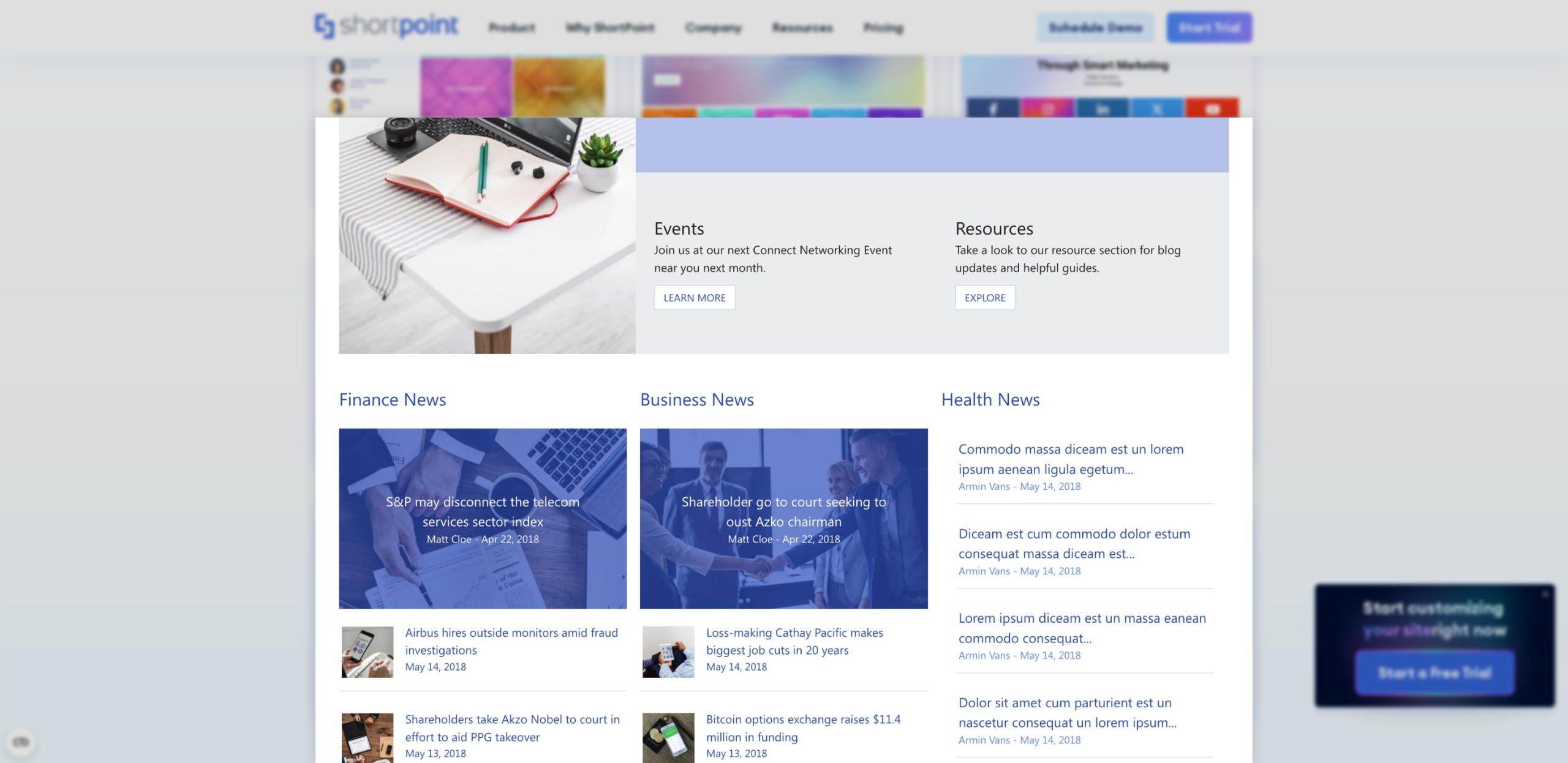
click at [698, 293] on img at bounding box center [783, 567] width 937 height 1381
click at [709, 398] on img at bounding box center [783, 567] width 937 height 1381
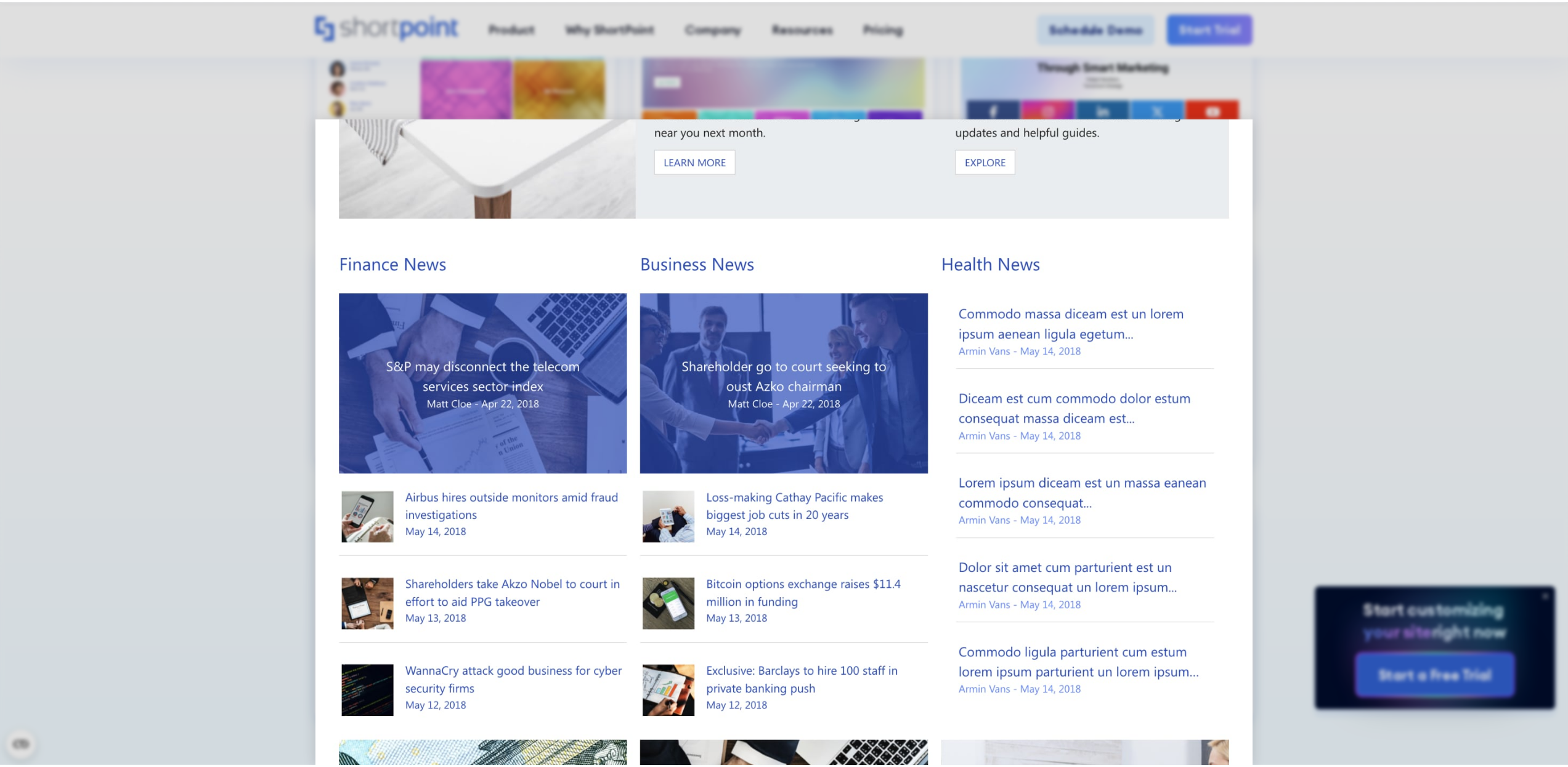
scroll to position [0, 0]
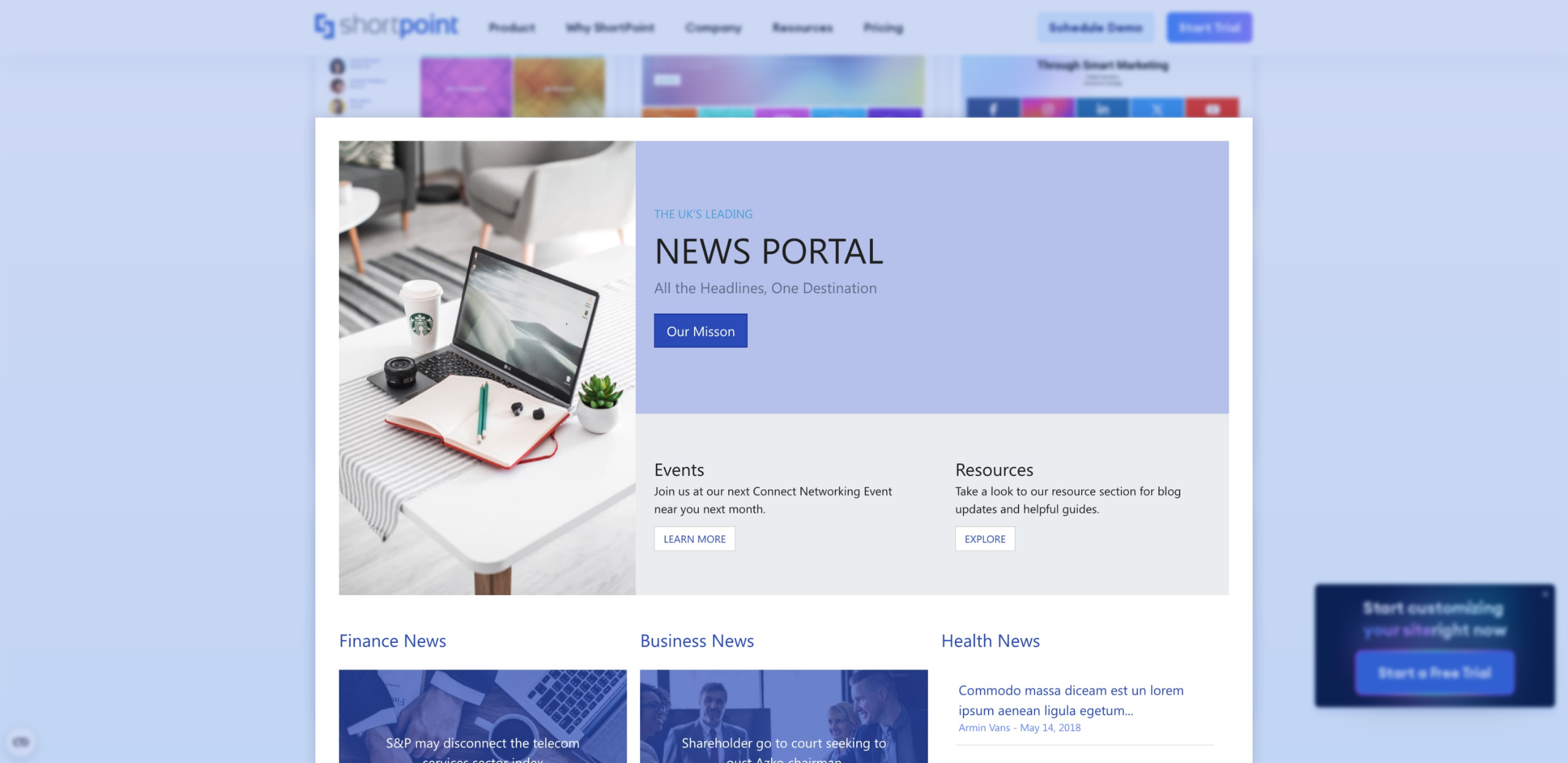
click at [1477, 278] on div at bounding box center [784, 382] width 1568 height 763
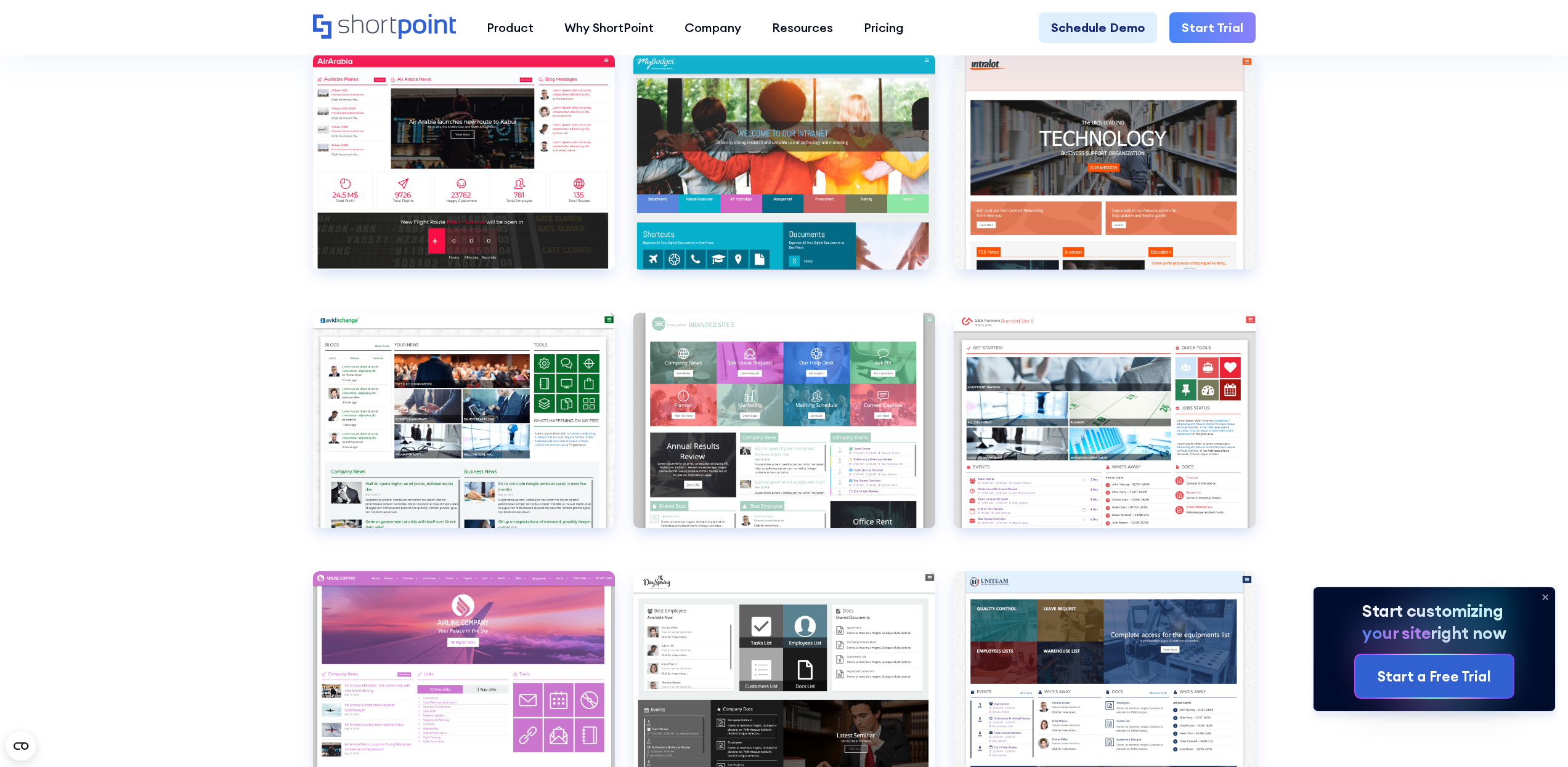
scroll to position [5029, 0]
